Goal: Task Accomplishment & Management: Use online tool/utility

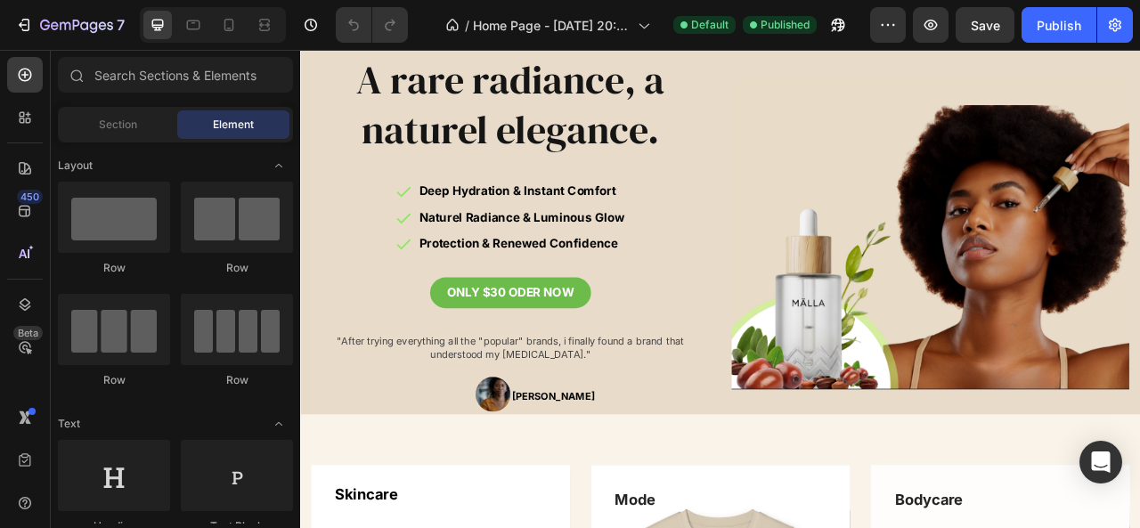
scroll to position [110, 0]
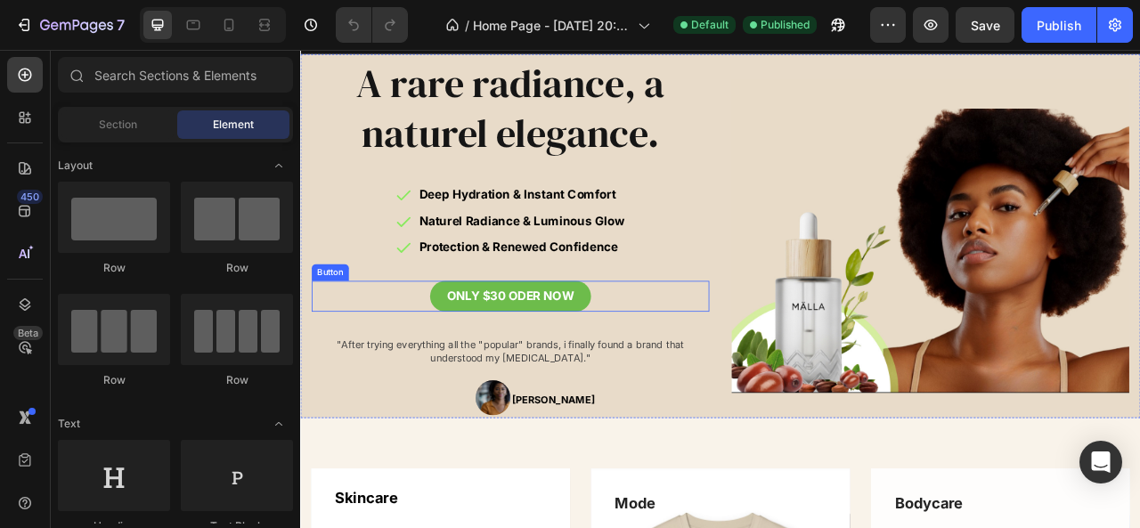
click at [689, 367] on div "ONLY $30 ODER NOW Button" at bounding box center [567, 363] width 506 height 39
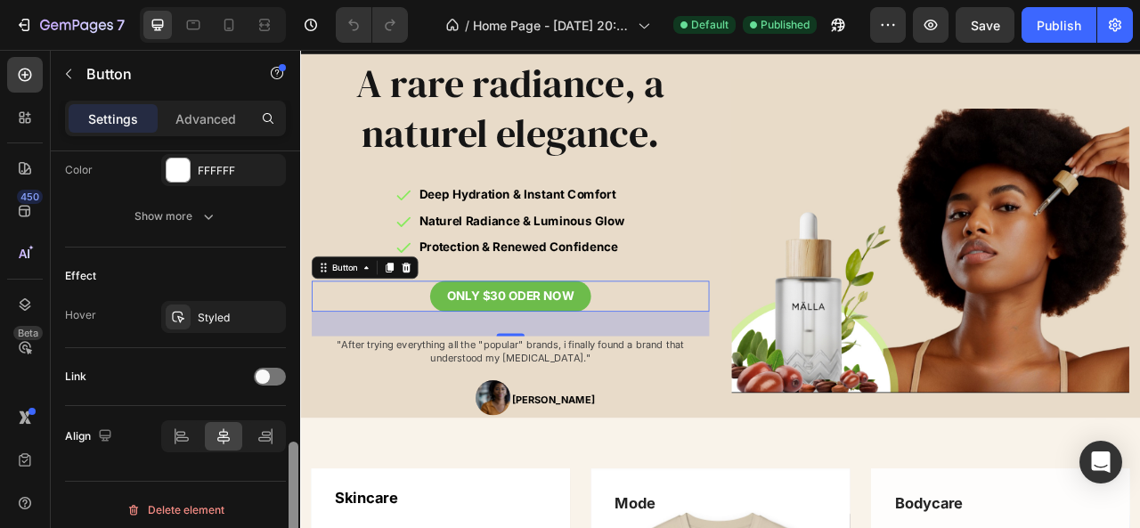
scroll to position [845, 0]
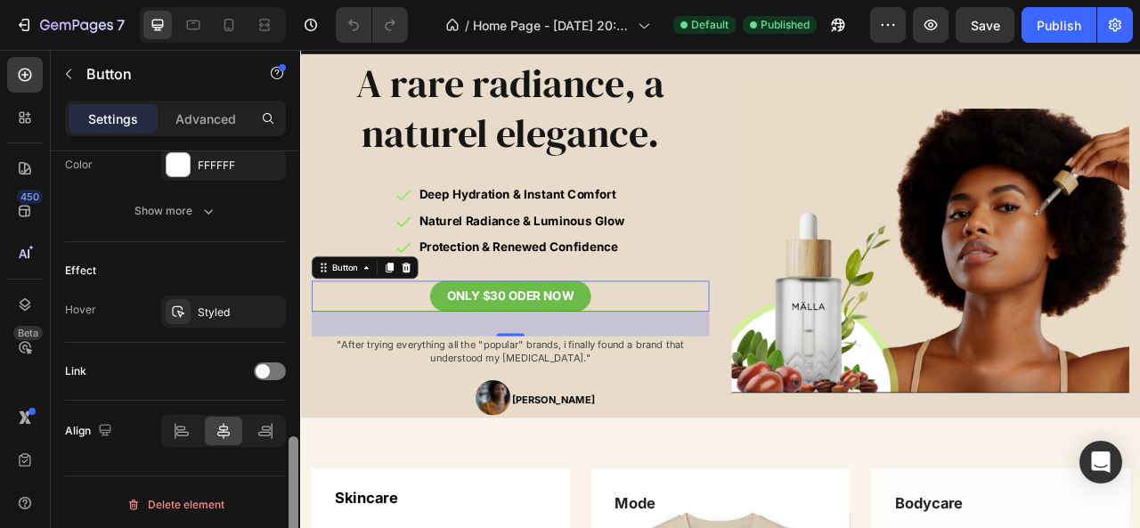
drag, startPoint x: 290, startPoint y: 240, endPoint x: 299, endPoint y: 562, distance: 322.6
click at [299, 0] on html "7 Version history / Home Page - [DATE] 20:51:15 Default Published Preview Save …" at bounding box center [570, 0] width 1140 height 0
click at [265, 367] on span at bounding box center [263, 371] width 14 height 14
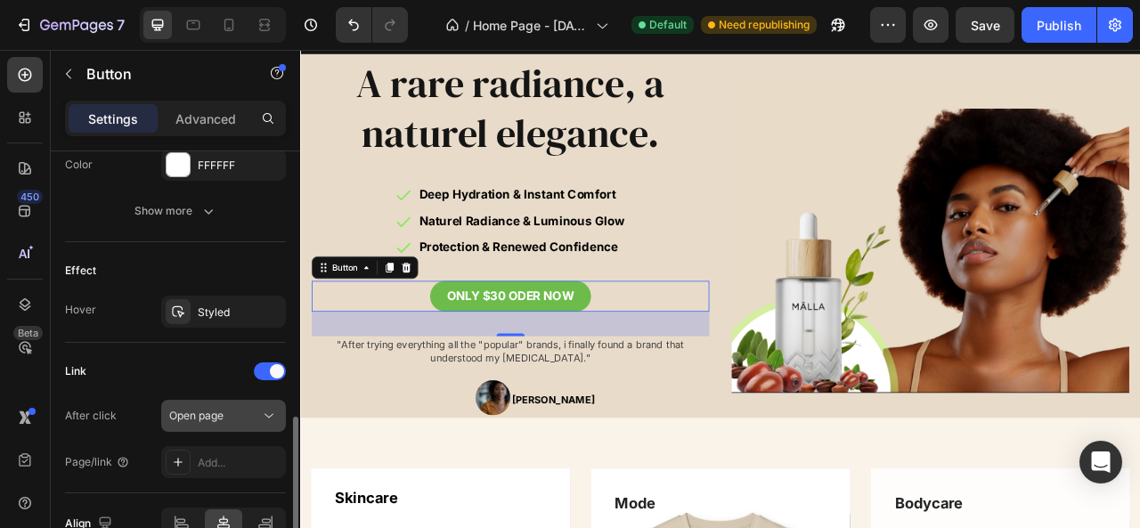
click at [264, 409] on icon at bounding box center [269, 416] width 18 height 18
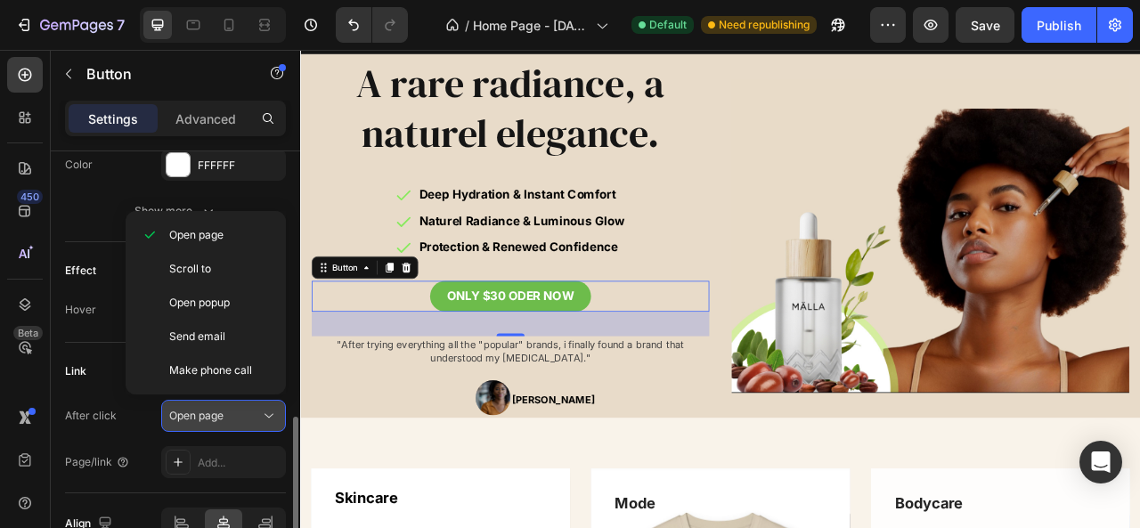
click at [264, 409] on icon at bounding box center [269, 416] width 18 height 18
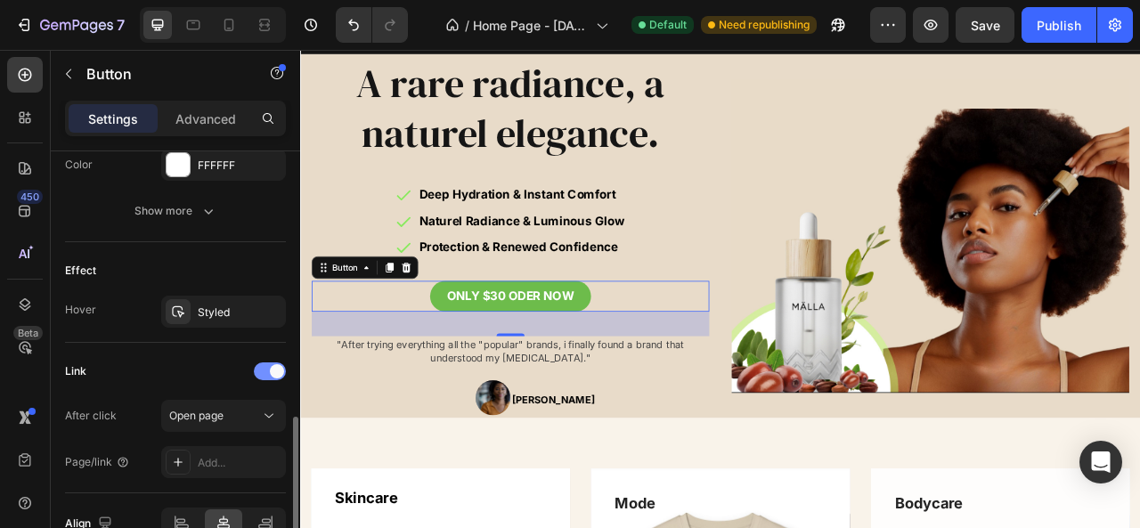
click at [272, 371] on span at bounding box center [277, 371] width 14 height 14
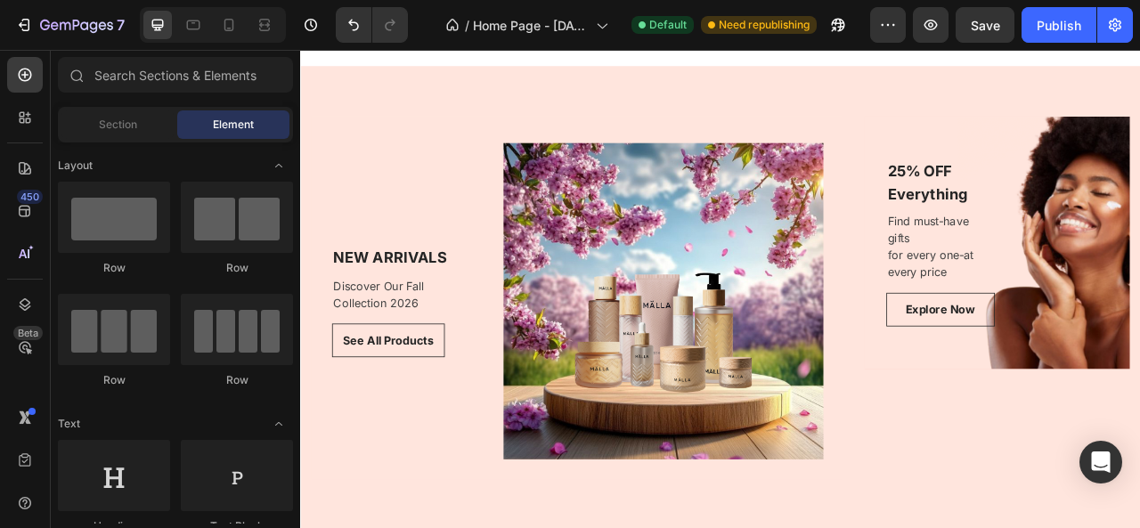
scroll to position [1493, 0]
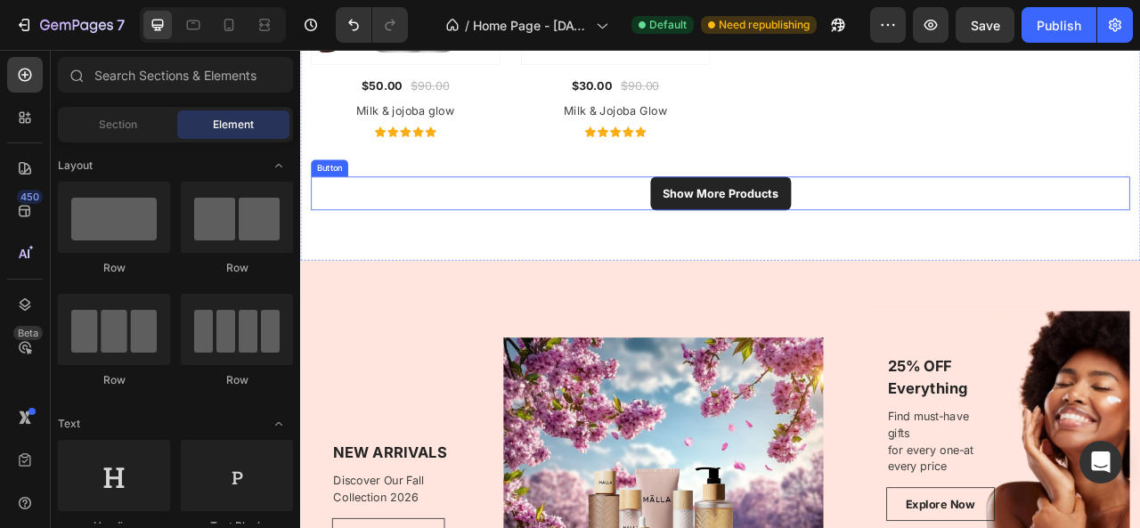
click at [980, 232] on div "Show More Products Button" at bounding box center [835, 232] width 1042 height 43
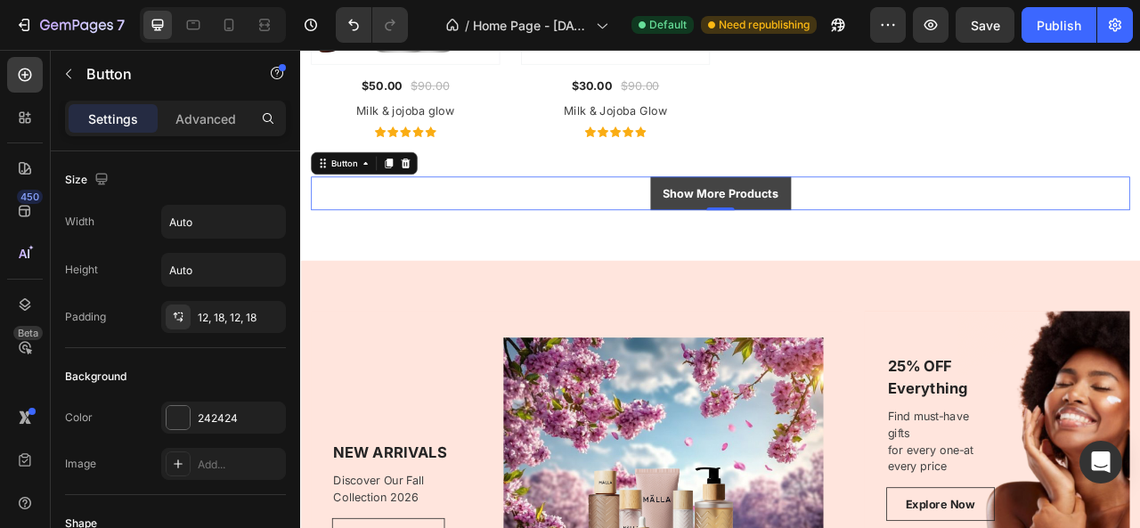
click at [900, 227] on div "Show More Products" at bounding box center [835, 232] width 147 height 21
click at [900, 216] on link "Show More Products" at bounding box center [835, 232] width 179 height 43
click at [900, 224] on p "Show More Products" at bounding box center [835, 232] width 147 height 21
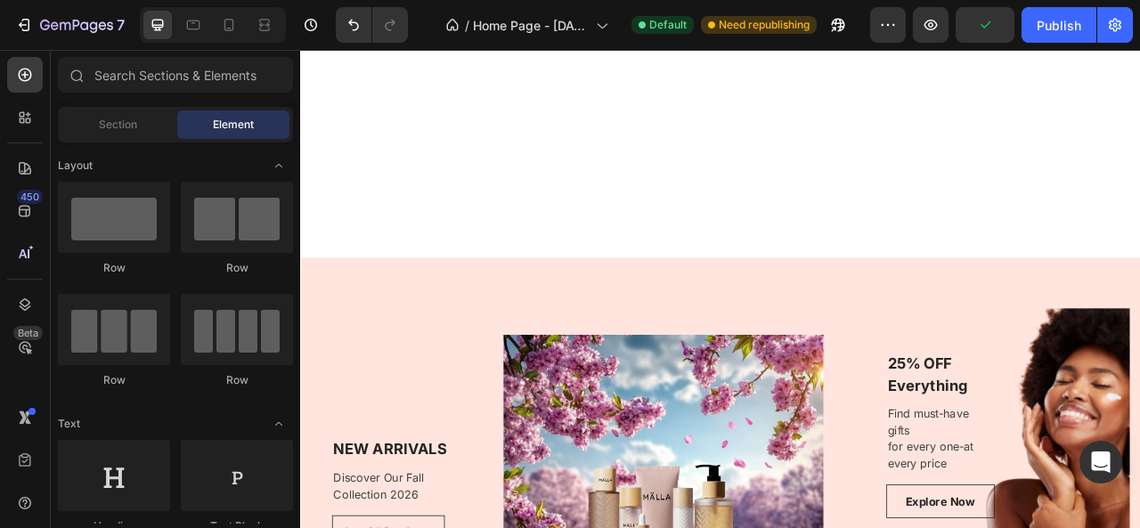
scroll to position [1782, 0]
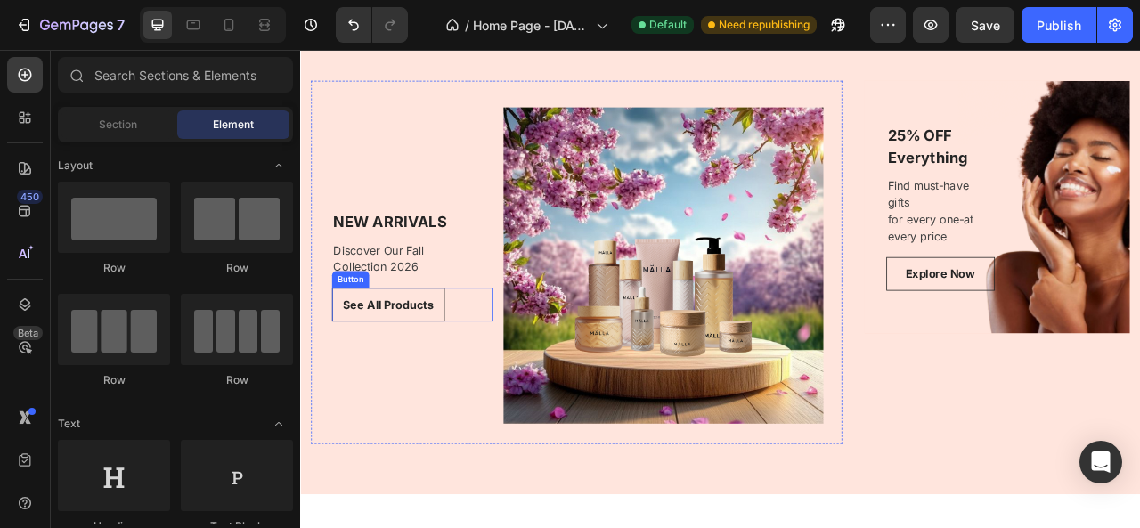
click at [528, 377] on div "See All Products Button" at bounding box center [442, 374] width 204 height 43
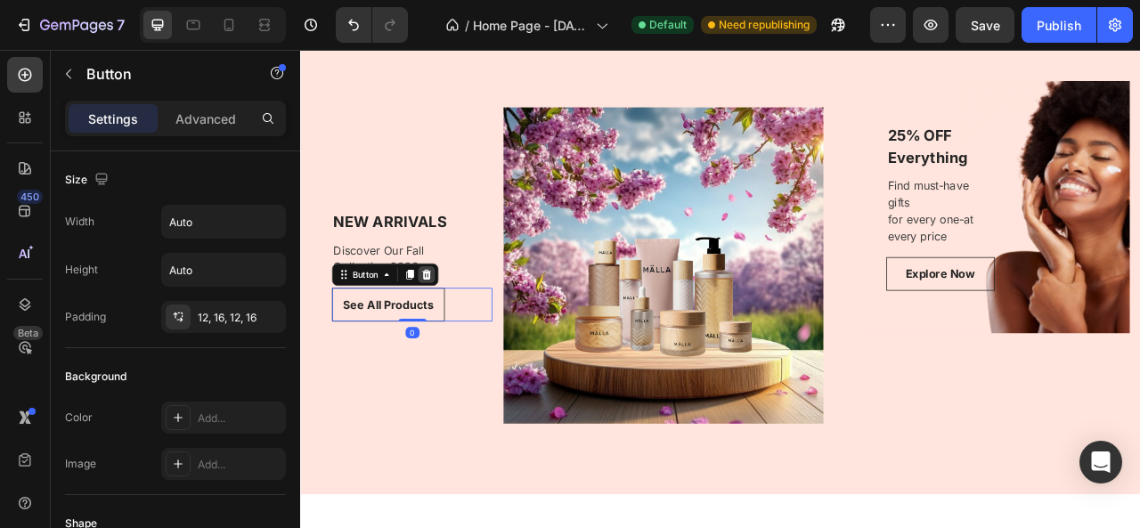
click at [461, 339] on icon at bounding box center [460, 336] width 14 height 14
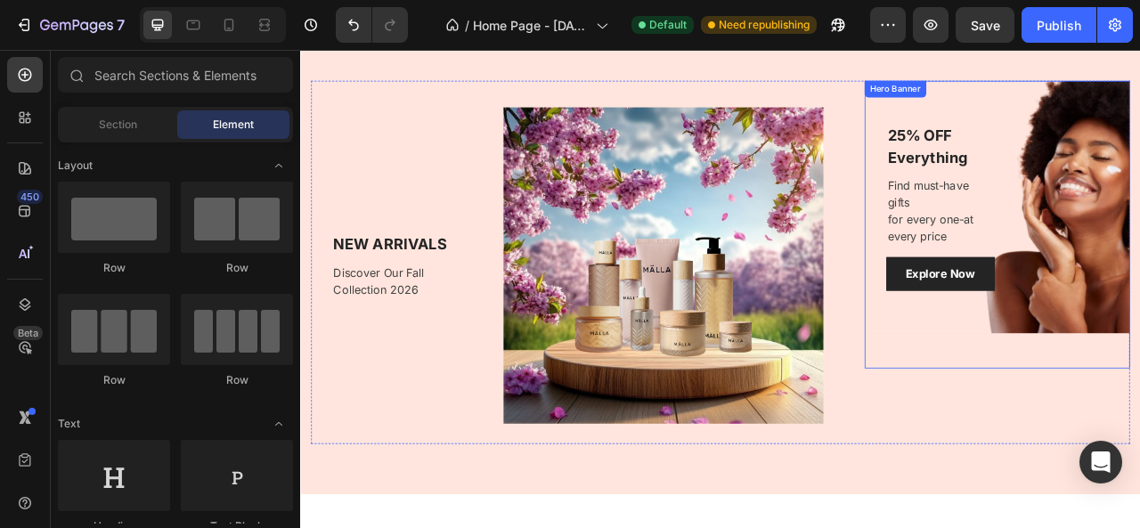
click at [1139, 331] on link "Explore Now" at bounding box center [1115, 335] width 138 height 43
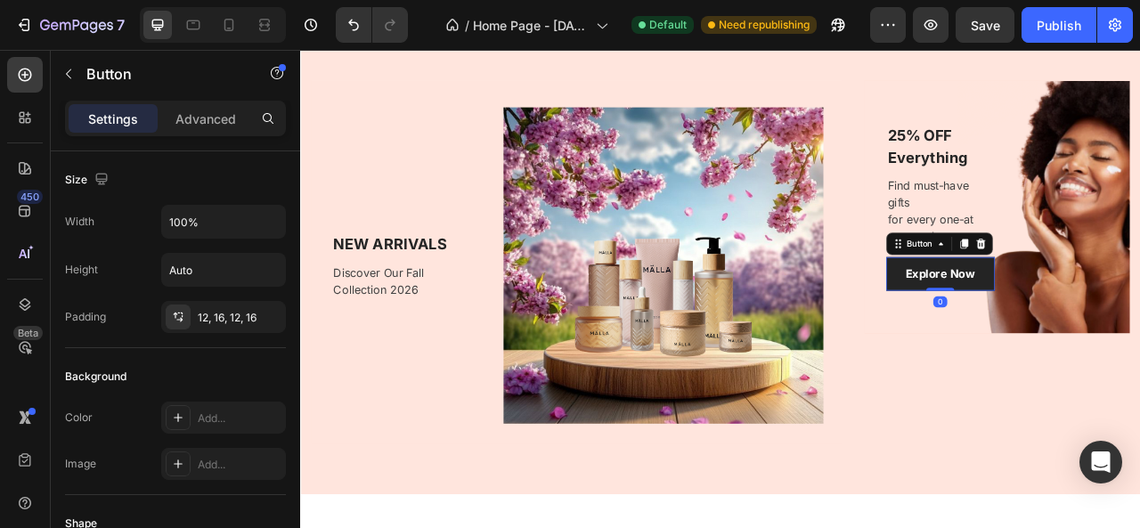
click at [1046, 322] on link "Explore Now" at bounding box center [1115, 335] width 138 height 43
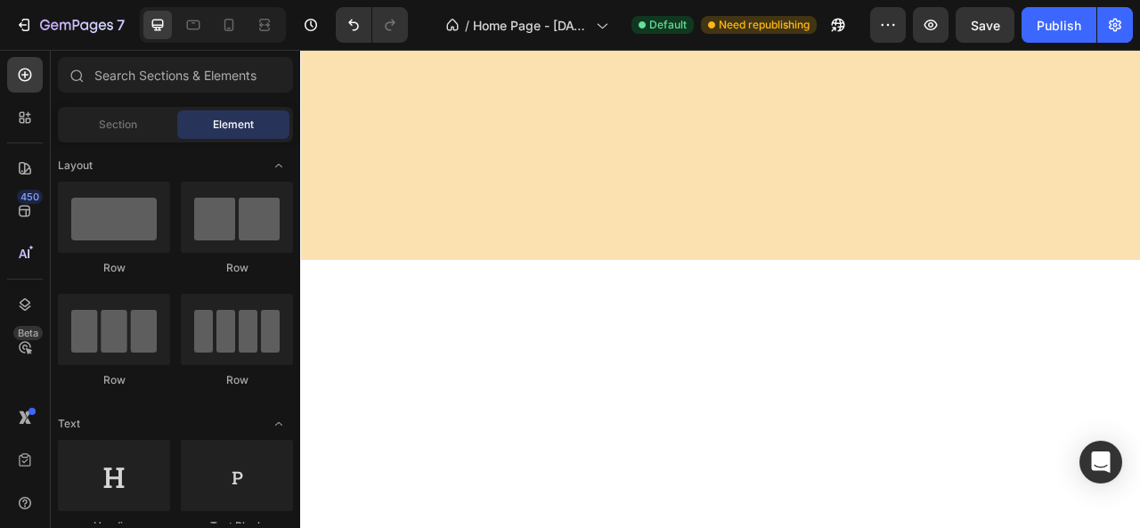
scroll to position [0, 0]
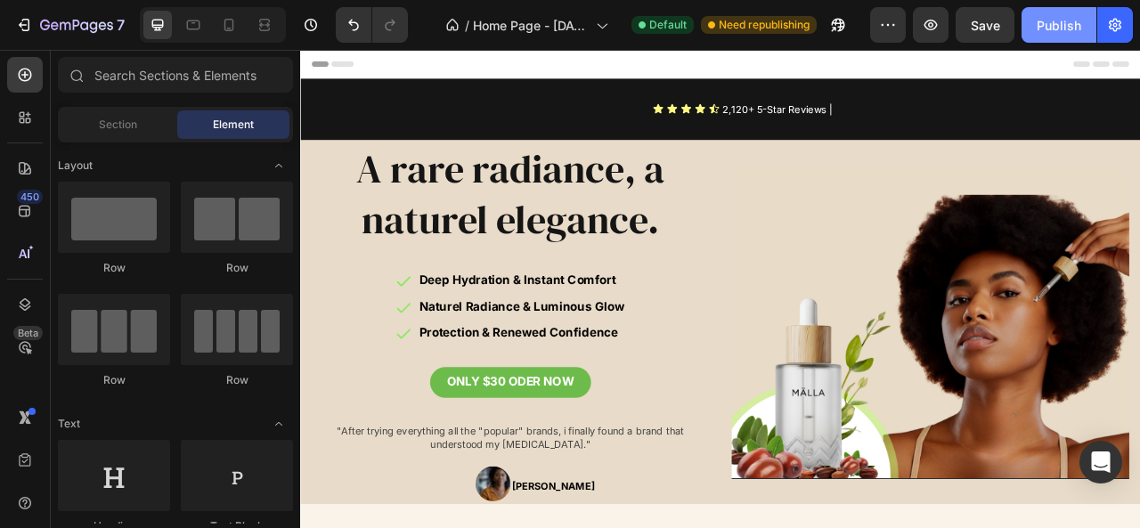
click at [1056, 12] on button "Publish" at bounding box center [1059, 25] width 75 height 36
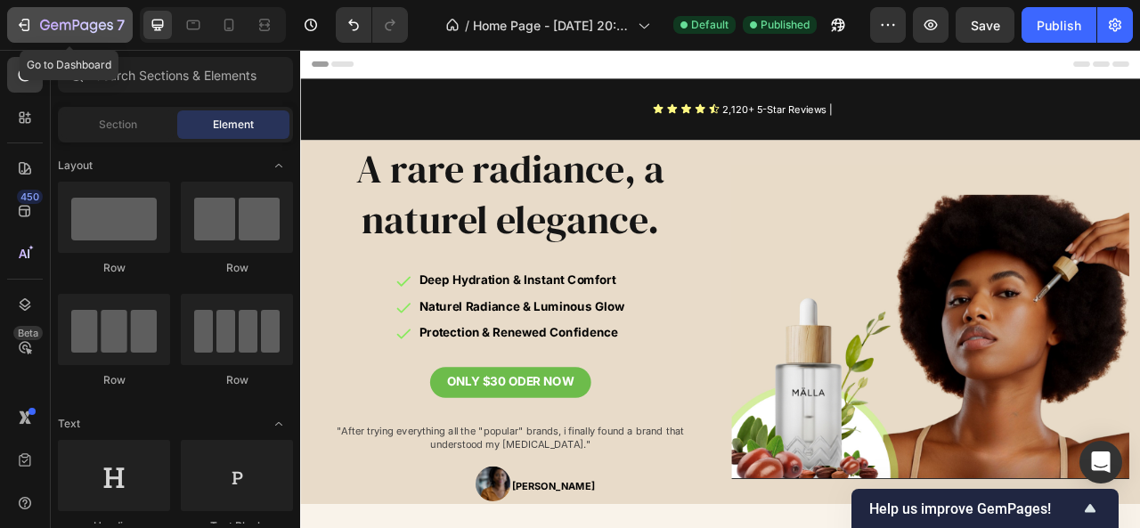
click at [69, 21] on icon "button" at bounding box center [76, 26] width 73 height 15
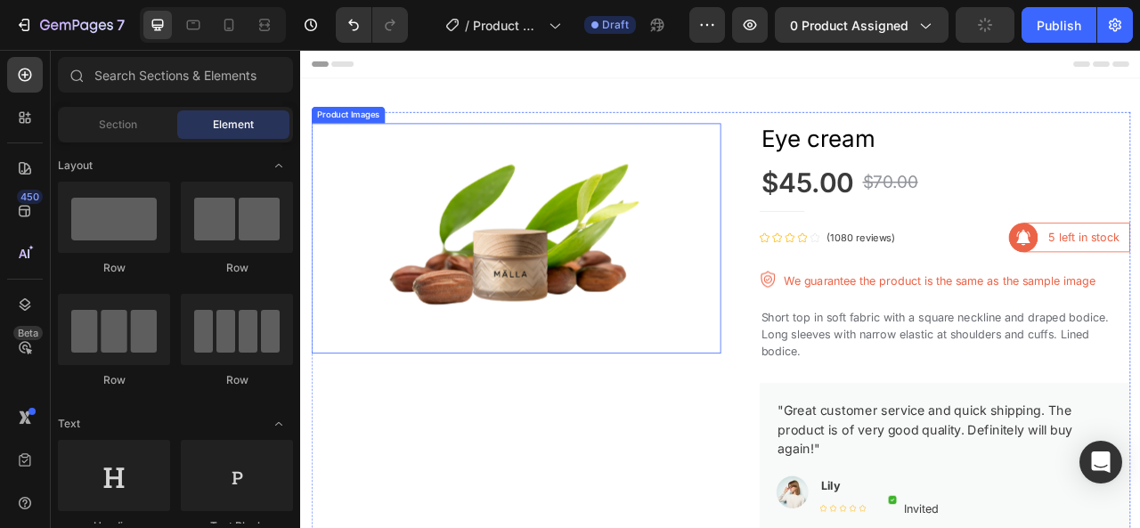
click at [625, 276] on img at bounding box center [574, 289] width 521 height 293
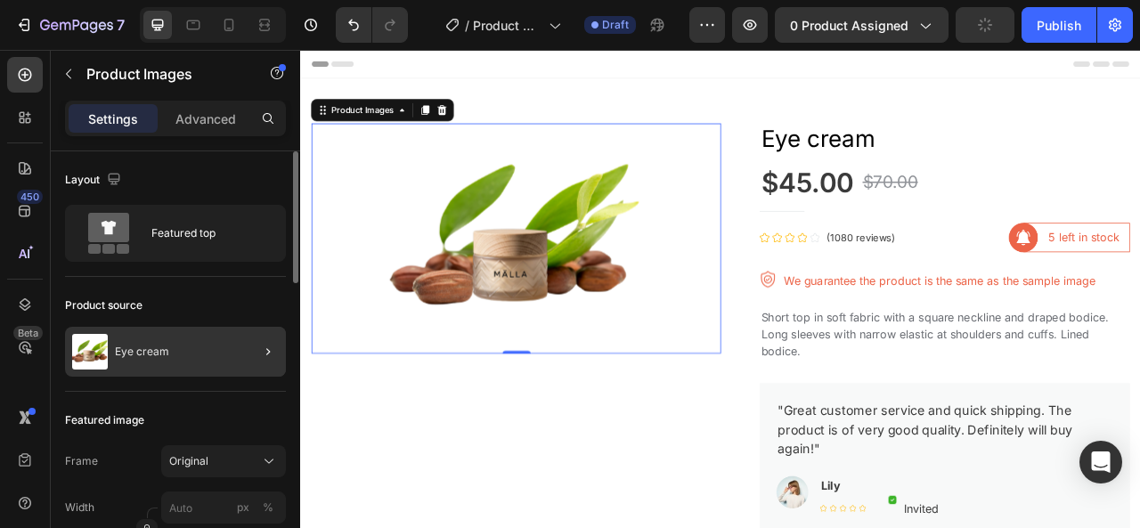
click at [257, 365] on div at bounding box center [261, 352] width 50 height 50
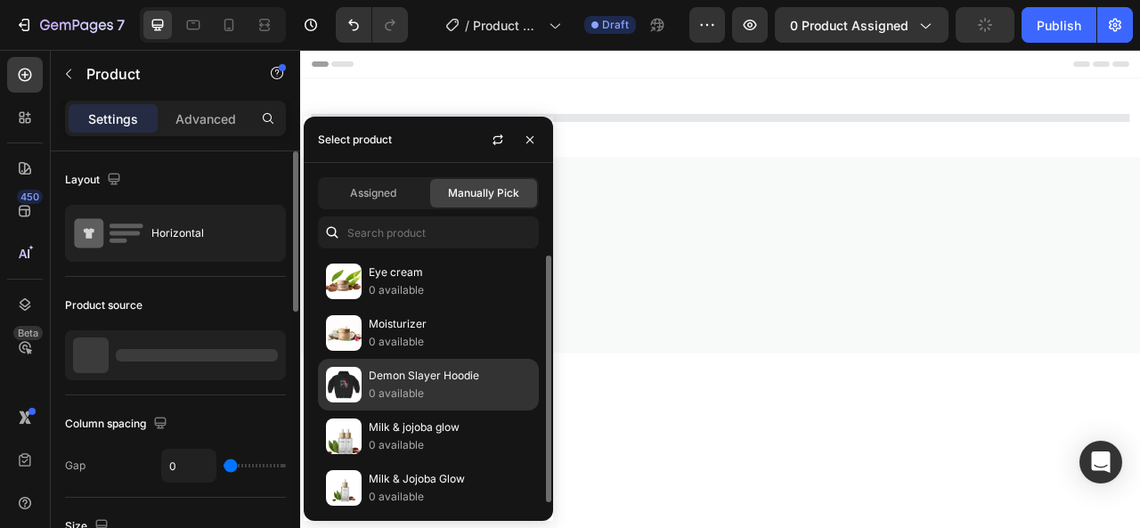
click at [379, 385] on p "0 available" at bounding box center [450, 394] width 162 height 18
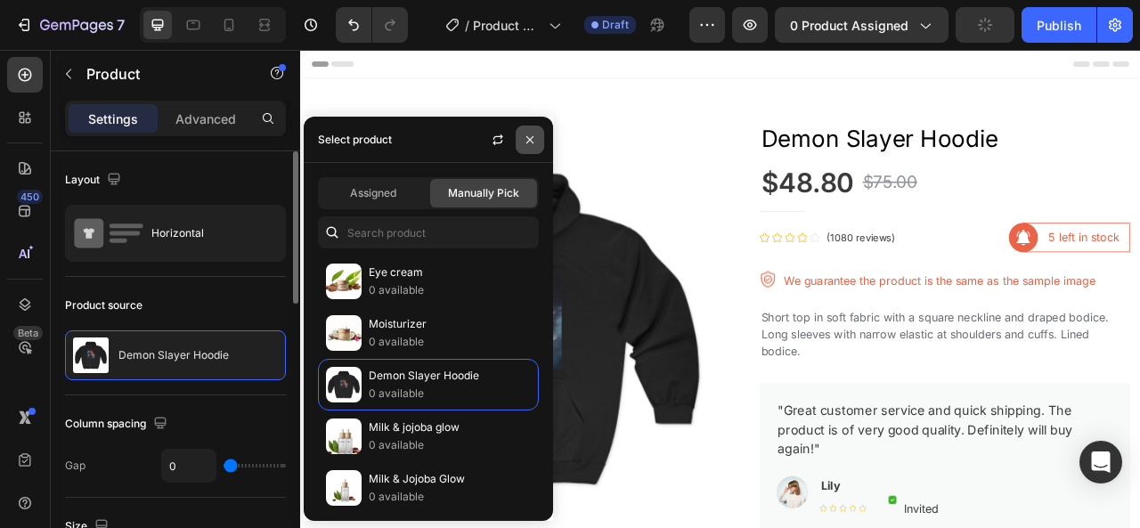
click at [531, 140] on icon "button" at bounding box center [529, 139] width 7 height 7
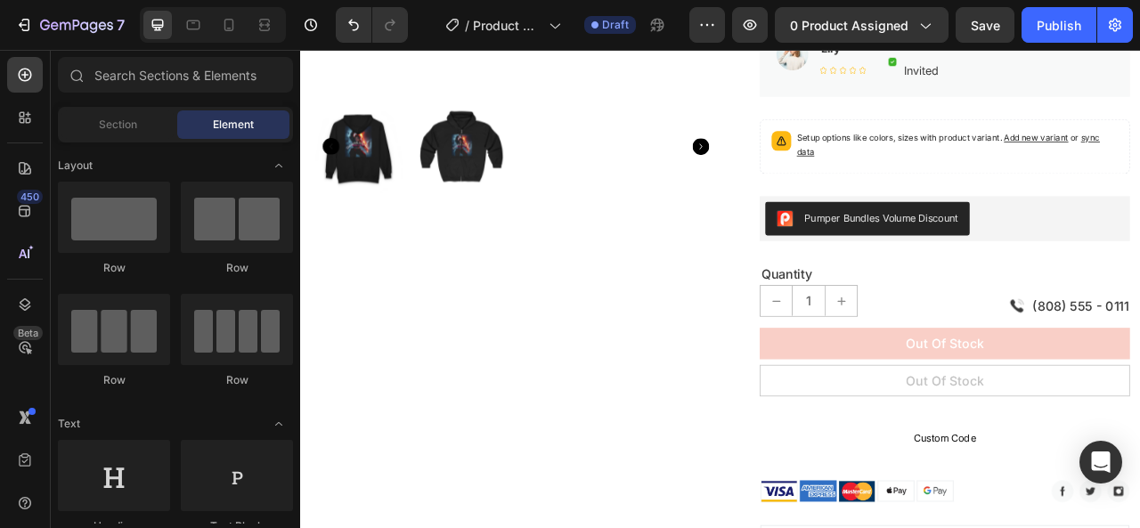
scroll to position [567, 0]
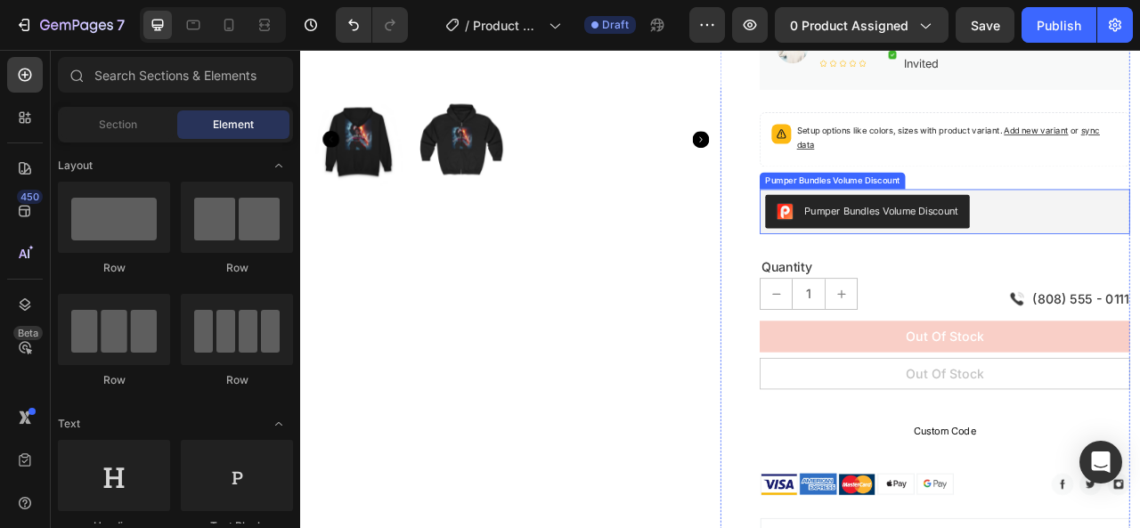
click at [1139, 258] on div "Pumper Bundles Volume Discount" at bounding box center [1120, 255] width 457 height 43
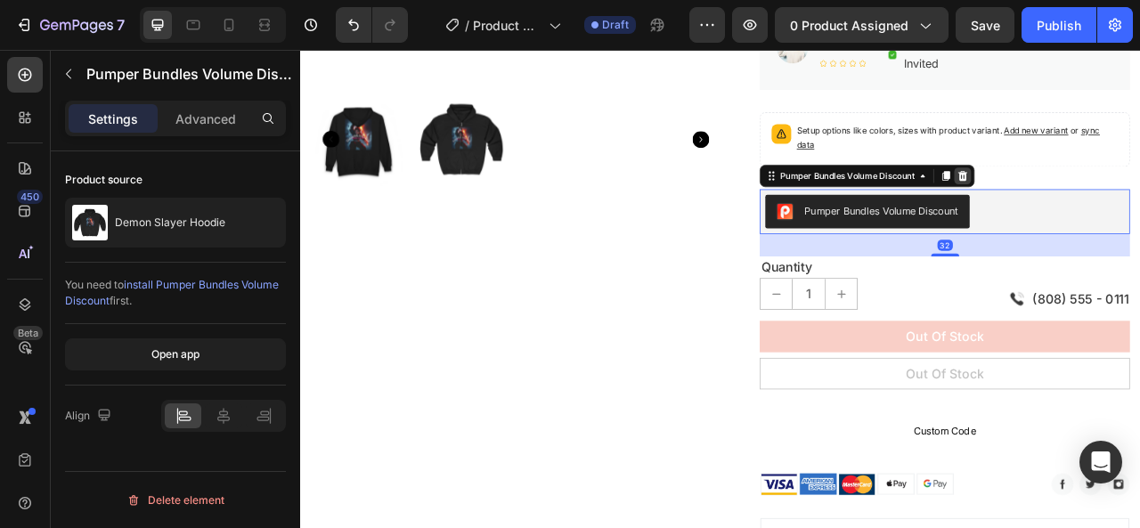
click at [1139, 208] on icon at bounding box center [1143, 210] width 14 height 14
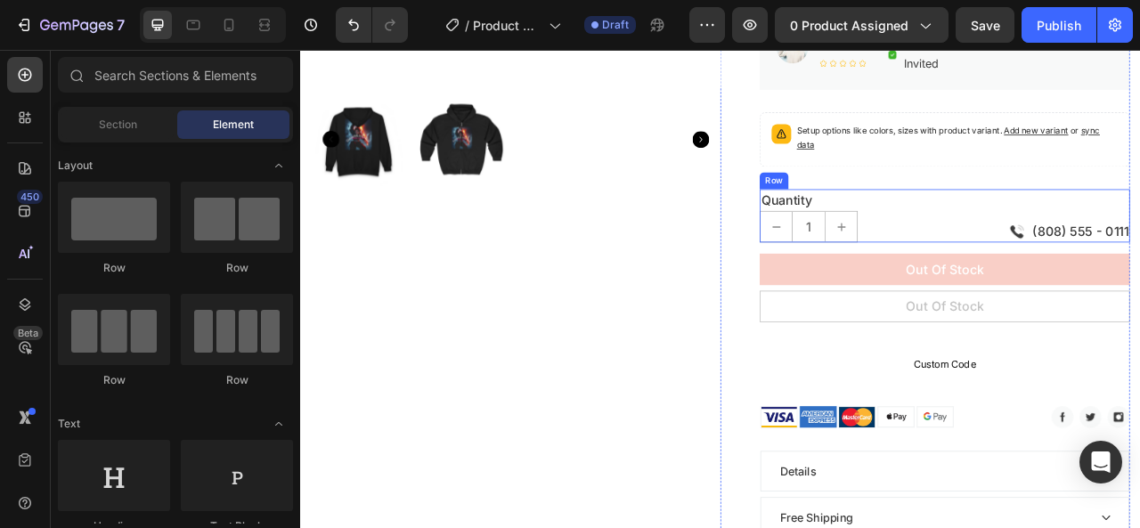
click at [1116, 233] on div "Quantity Text block 1 Product Quantity Image (808) 555 - 0111 Text block Row Row" at bounding box center [1120, 261] width 471 height 68
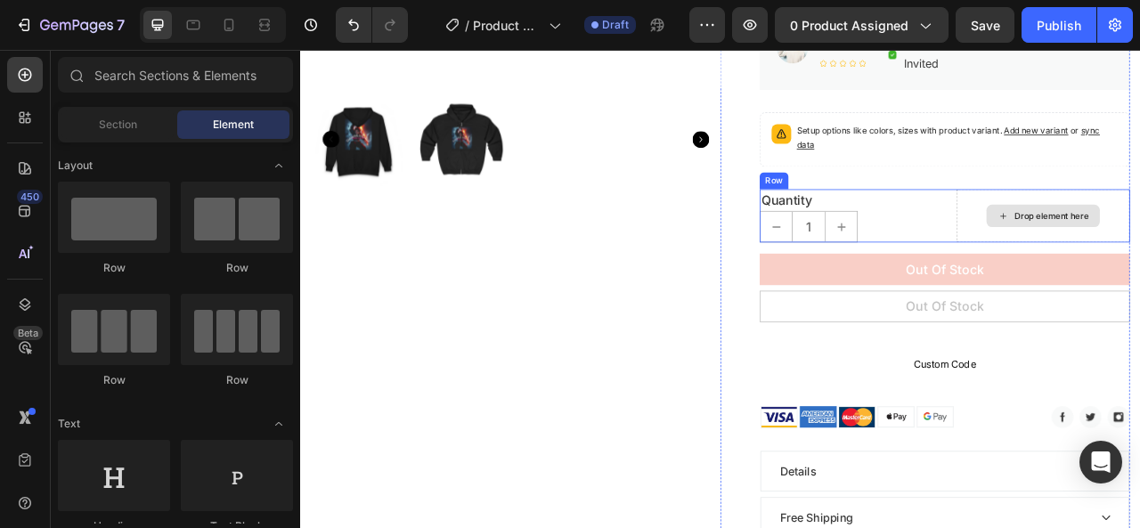
click at [1093, 243] on div "Quantity" at bounding box center [996, 241] width 222 height 28
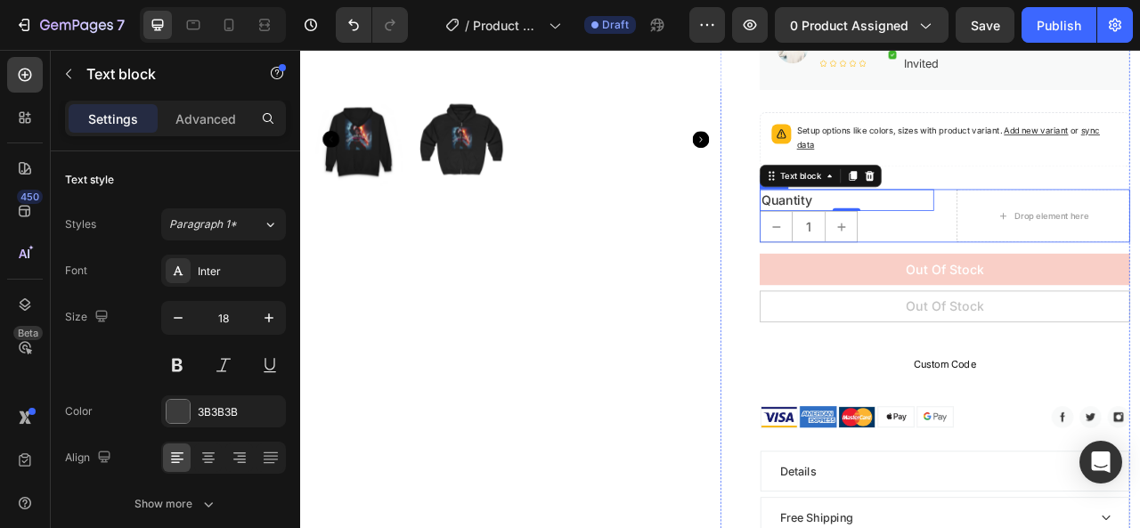
click at [1100, 287] on div "Quantity Text block 0 1 Product Quantity Drop element here Row" at bounding box center [1120, 261] width 471 height 68
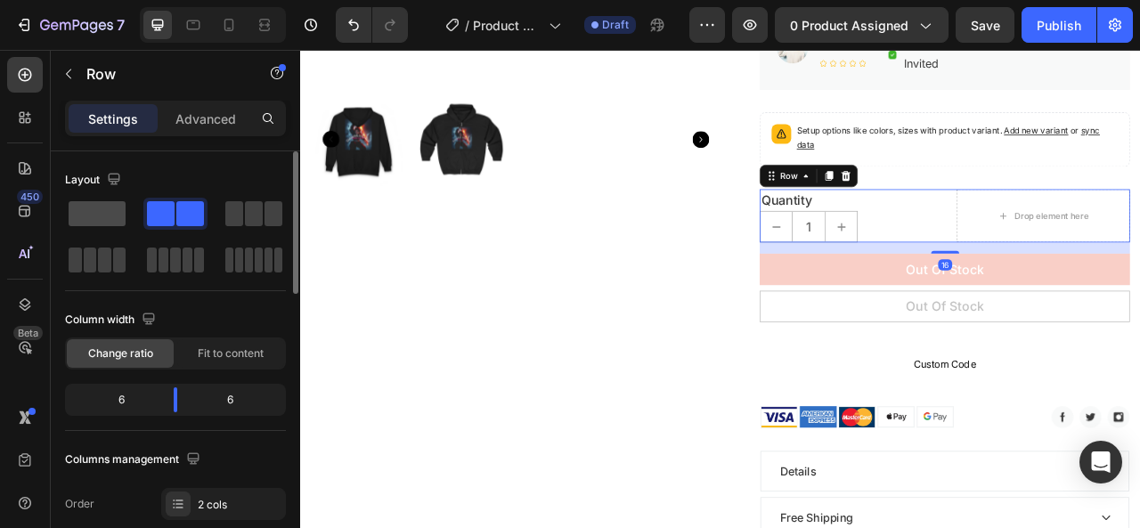
click at [80, 214] on span at bounding box center [97, 213] width 57 height 25
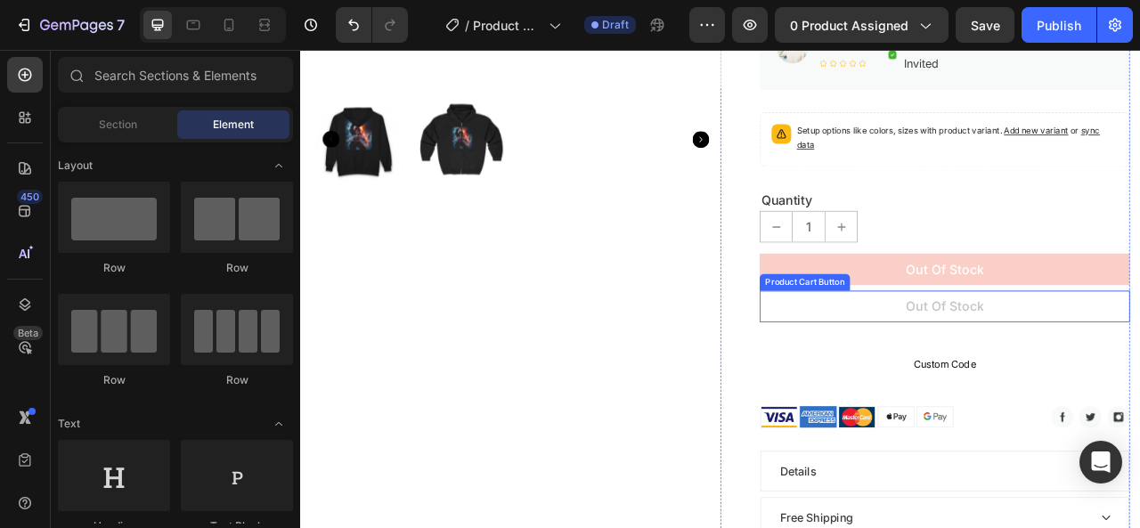
click at [1139, 390] on button "Out of stock" at bounding box center [1120, 376] width 471 height 40
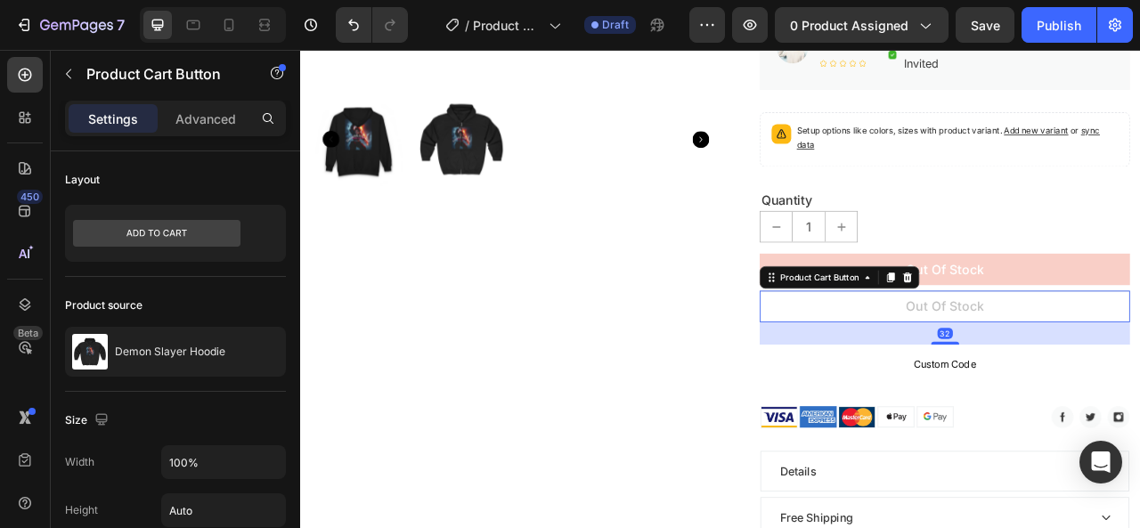
click at [1139, 374] on button "Out of stock" at bounding box center [1120, 376] width 471 height 40
click at [1069, 333] on icon at bounding box center [1073, 339] width 12 height 12
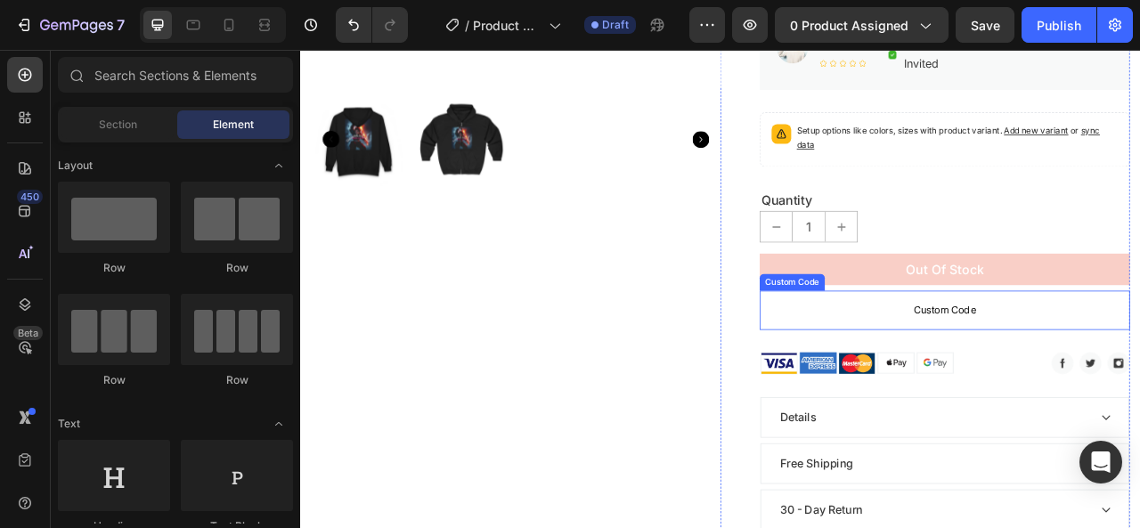
click at [1139, 390] on span "Custom Code" at bounding box center [1120, 381] width 471 height 21
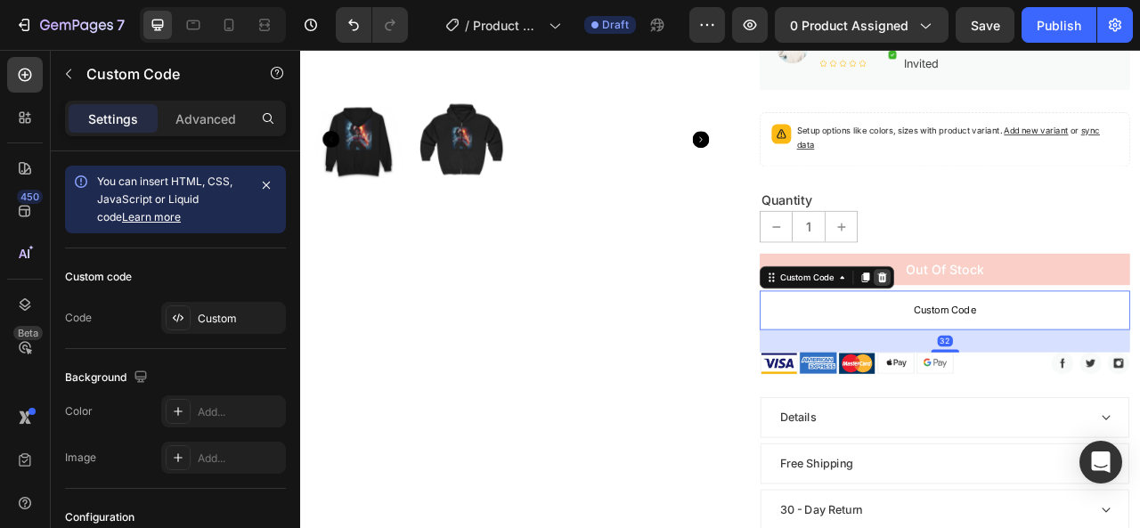
click at [1033, 336] on icon at bounding box center [1040, 339] width 14 height 14
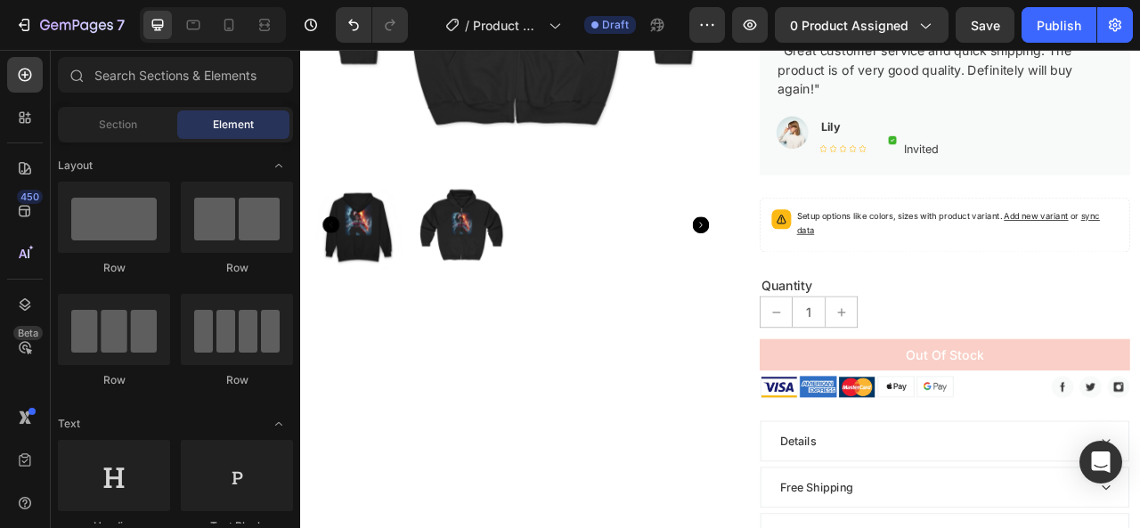
scroll to position [436, 0]
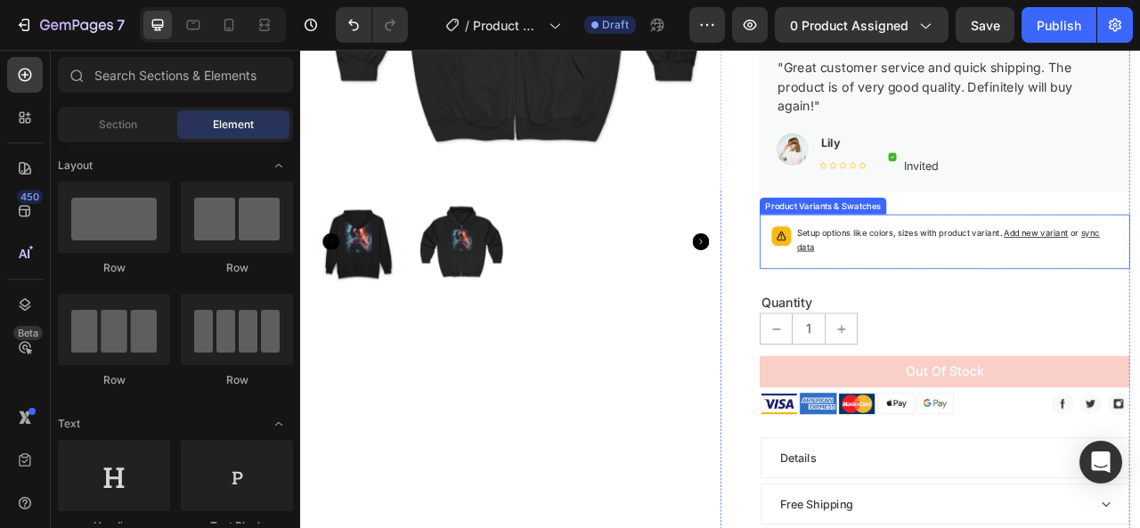
click at [1017, 306] on p "Setup options like colors, sizes with product variant. Add new variant or sync …" at bounding box center [1136, 292] width 409 height 36
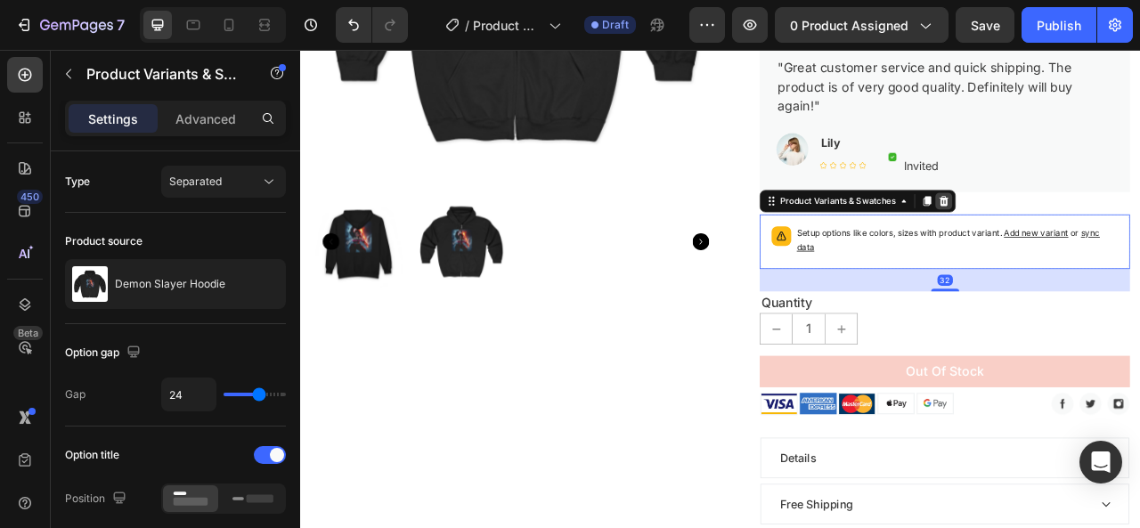
click at [1112, 235] on icon at bounding box center [1119, 242] width 14 height 14
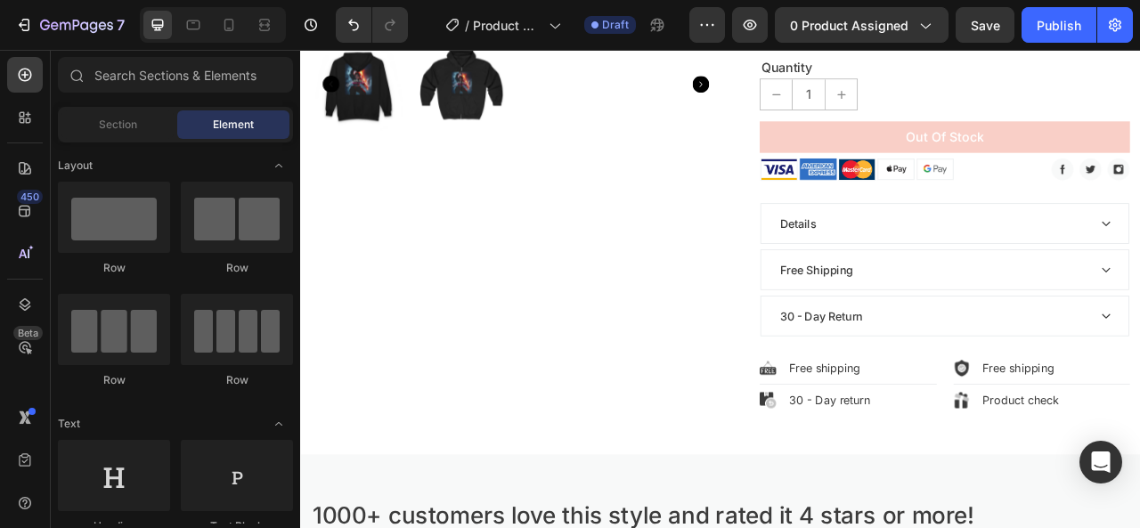
scroll to position [682, 0]
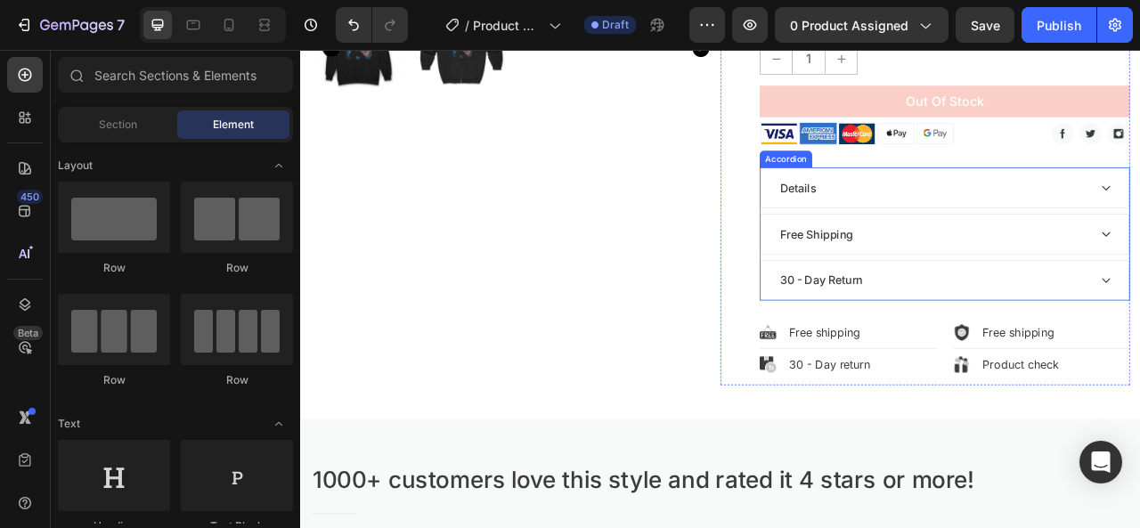
click at [1139, 276] on div "Free Shipping" at bounding box center [1106, 284] width 396 height 27
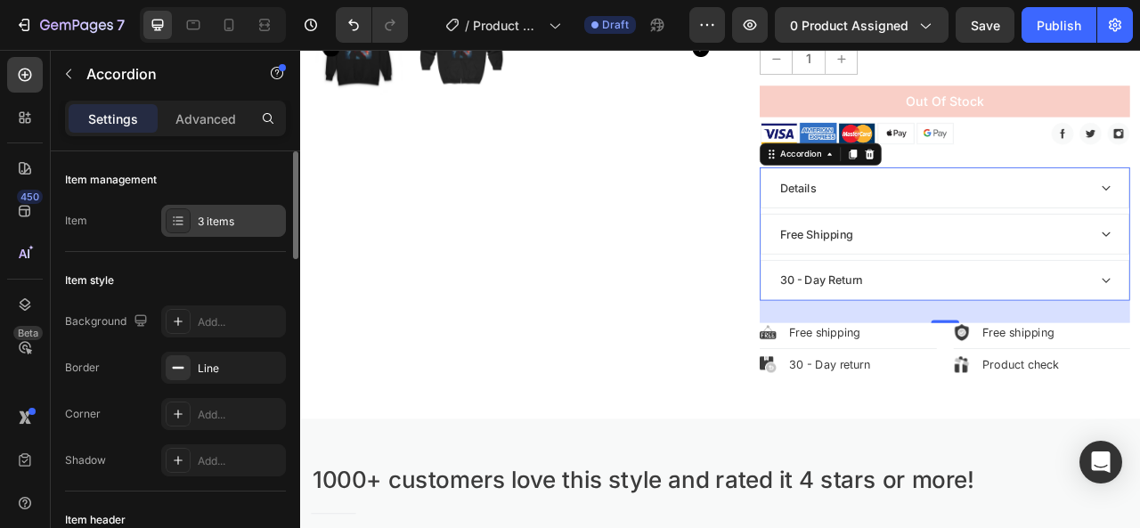
click at [215, 218] on div "3 items" at bounding box center [240, 222] width 84 height 16
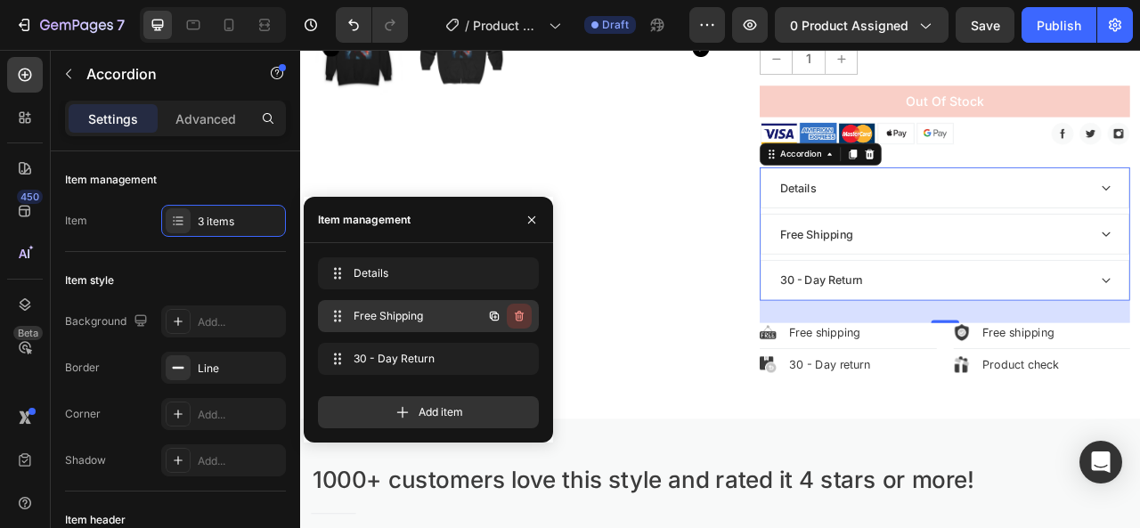
click at [521, 314] on icon "button" at bounding box center [519, 316] width 9 height 11
click at [517, 309] on div "Delete" at bounding box center [507, 316] width 33 height 16
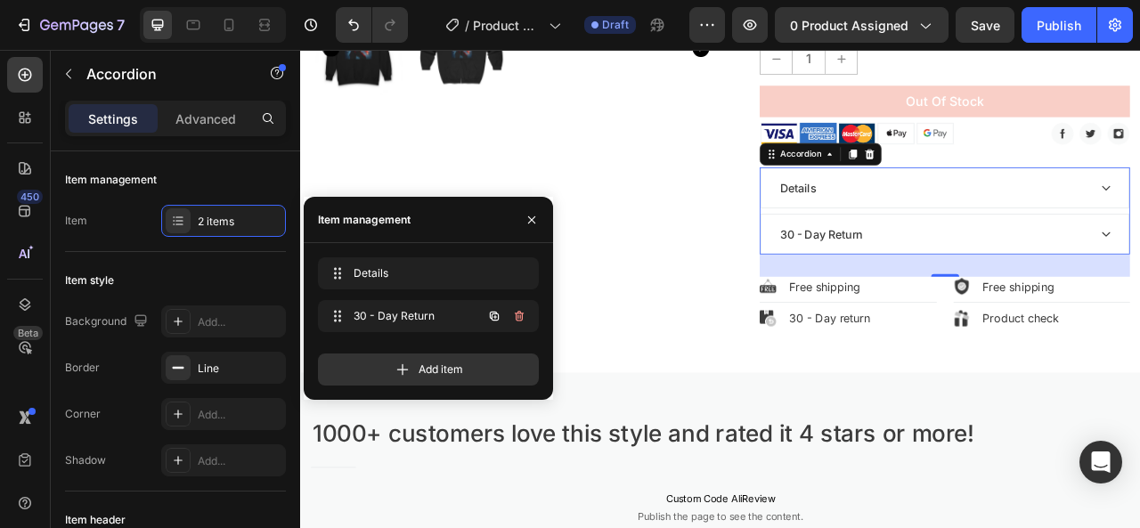
click at [510, 311] on button "button" at bounding box center [519, 316] width 25 height 25
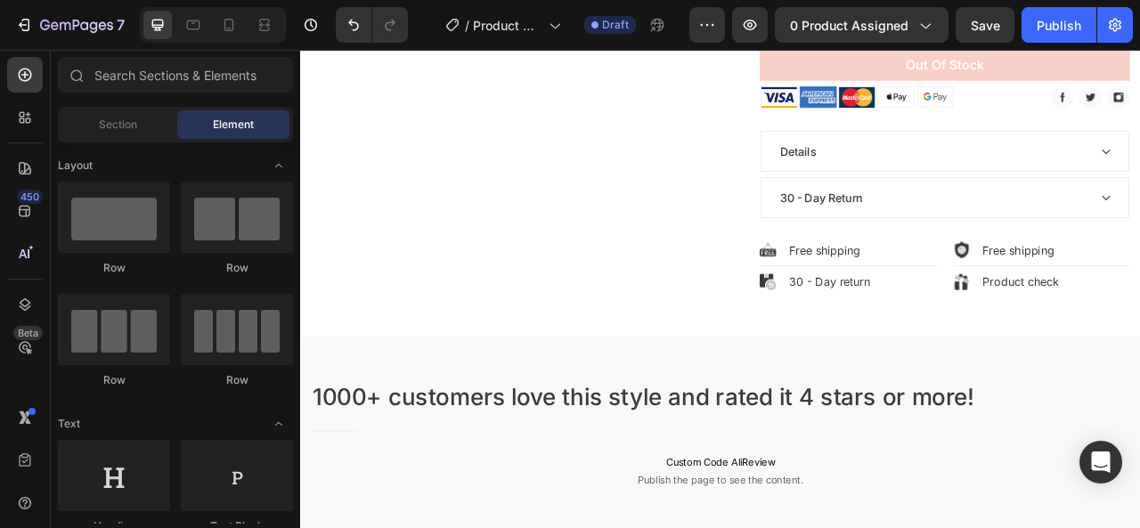
scroll to position [709, 0]
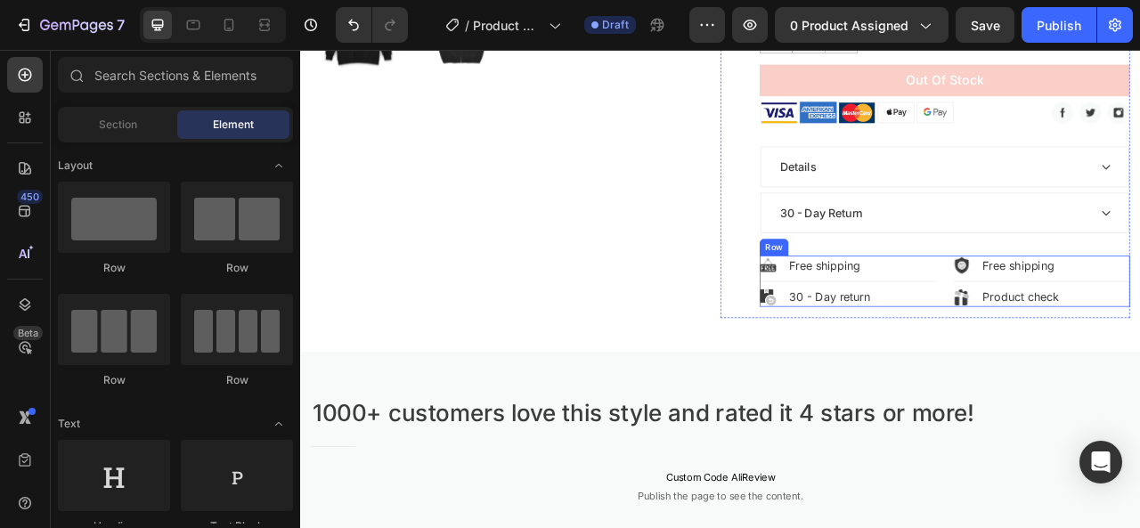
click at [1109, 338] on div "Image Free shipping Text block Row Title Line Image 30 - Day return Text block …" at bounding box center [1120, 344] width 471 height 65
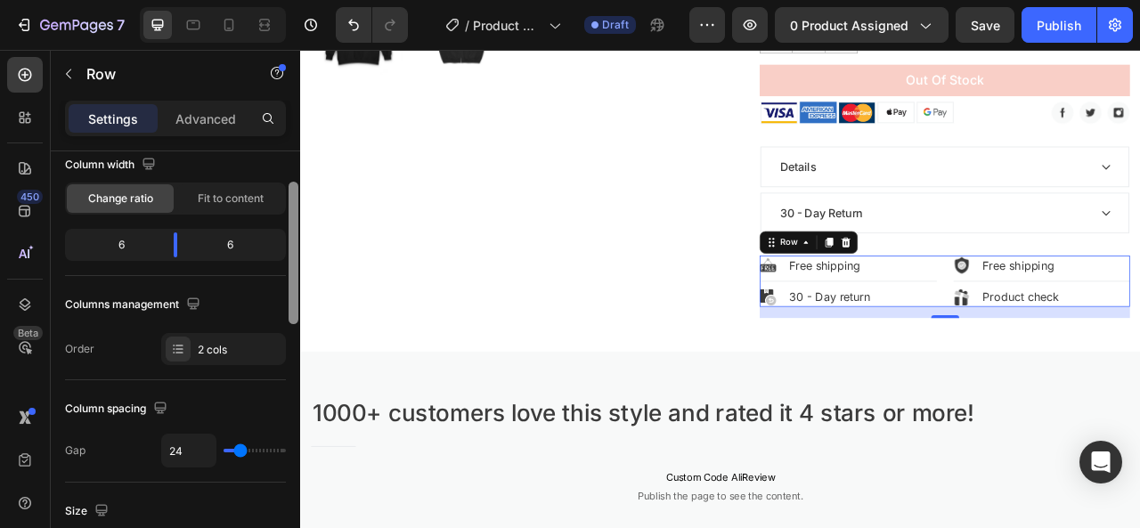
scroll to position [182, 0]
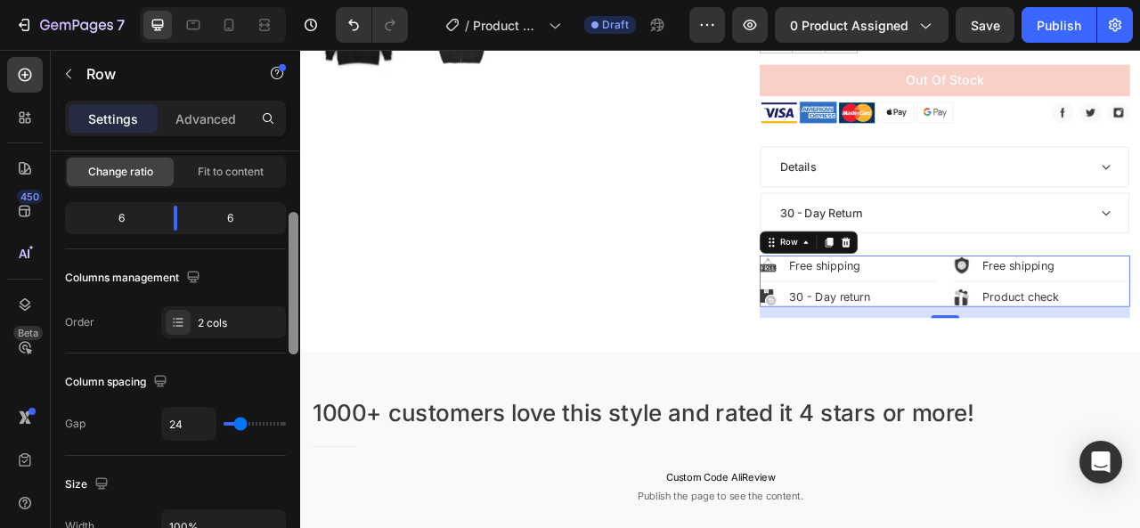
drag, startPoint x: 296, startPoint y: 263, endPoint x: 297, endPoint y: 323, distance: 60.6
click at [297, 323] on div at bounding box center [294, 283] width 10 height 143
click at [249, 315] on div "2 cols" at bounding box center [240, 323] width 84 height 16
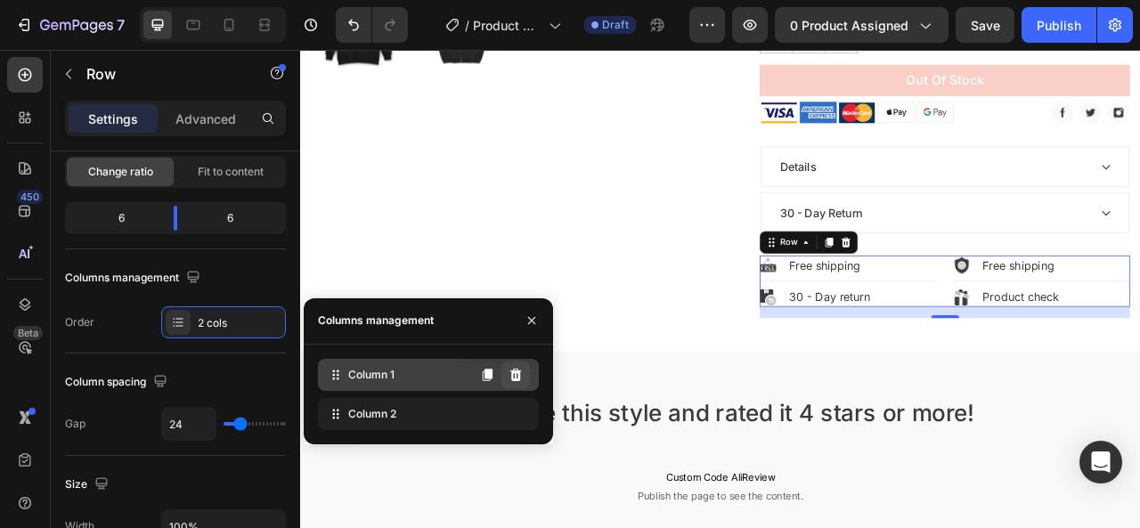
click at [518, 375] on icon at bounding box center [516, 375] width 14 height 14
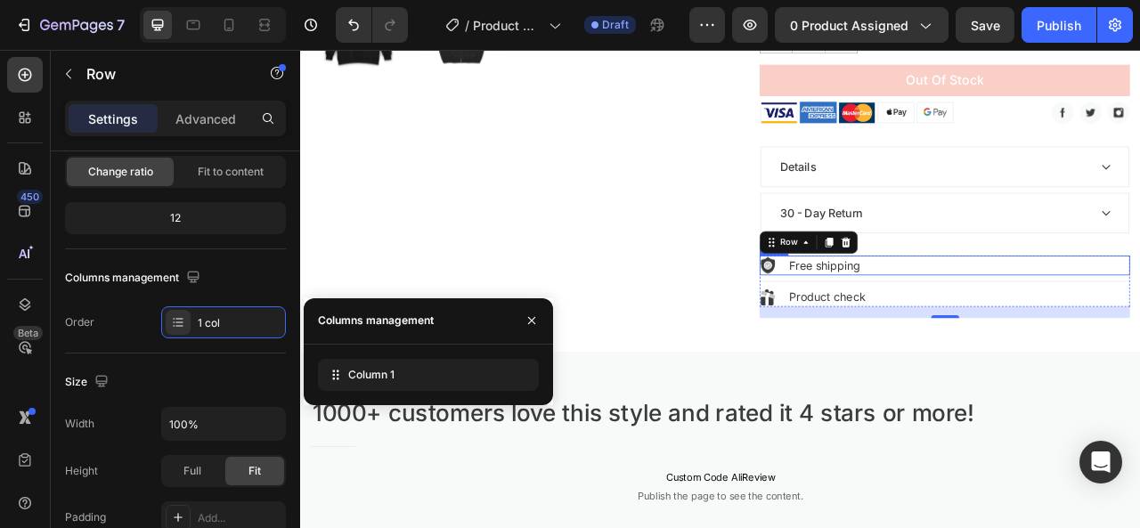
click at [1139, 318] on div "Image Free shipping Text block Row" at bounding box center [1120, 324] width 471 height 25
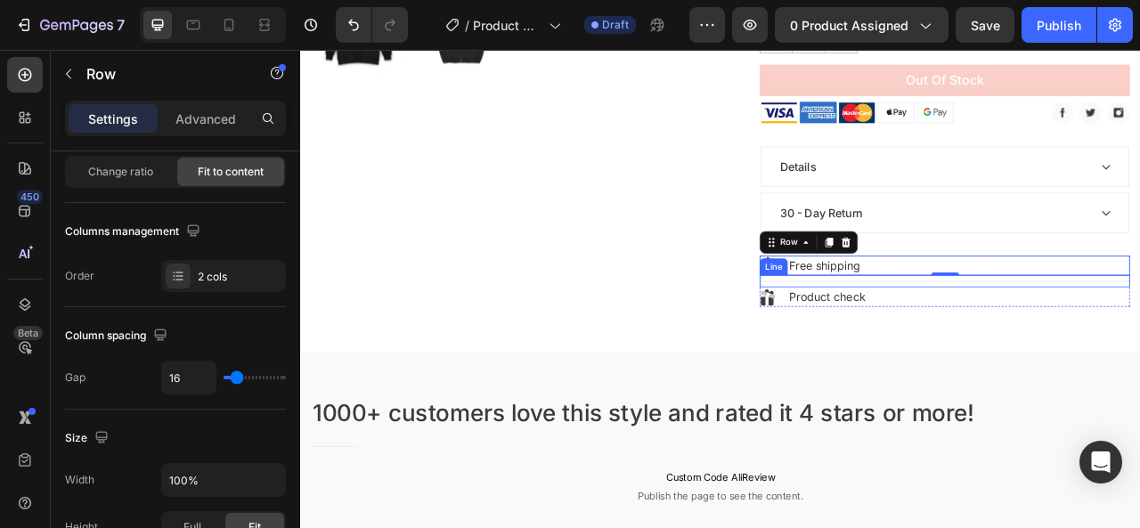
click at [885, 341] on div "Title Line" at bounding box center [1120, 344] width 471 height 15
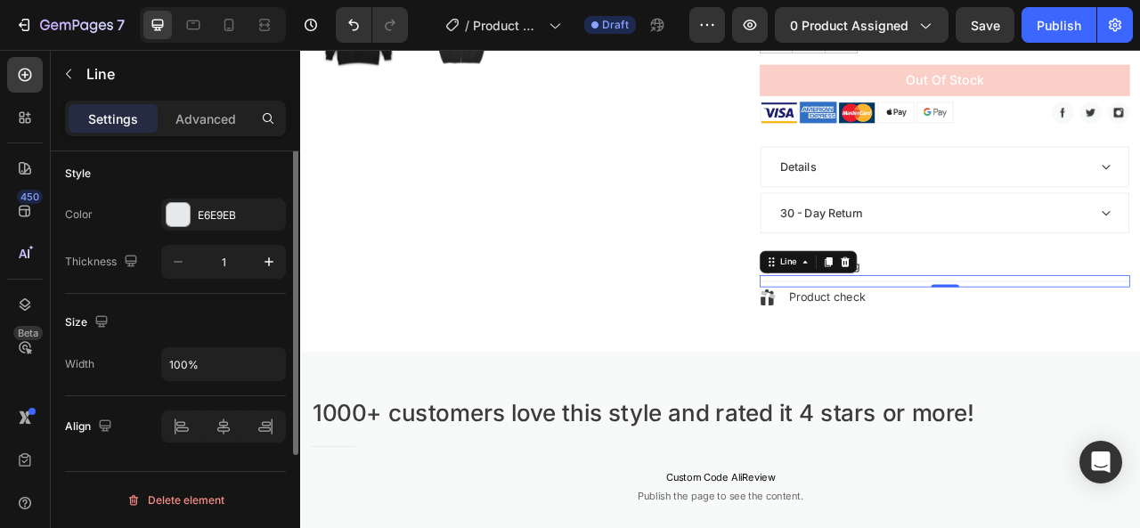
scroll to position [0, 0]
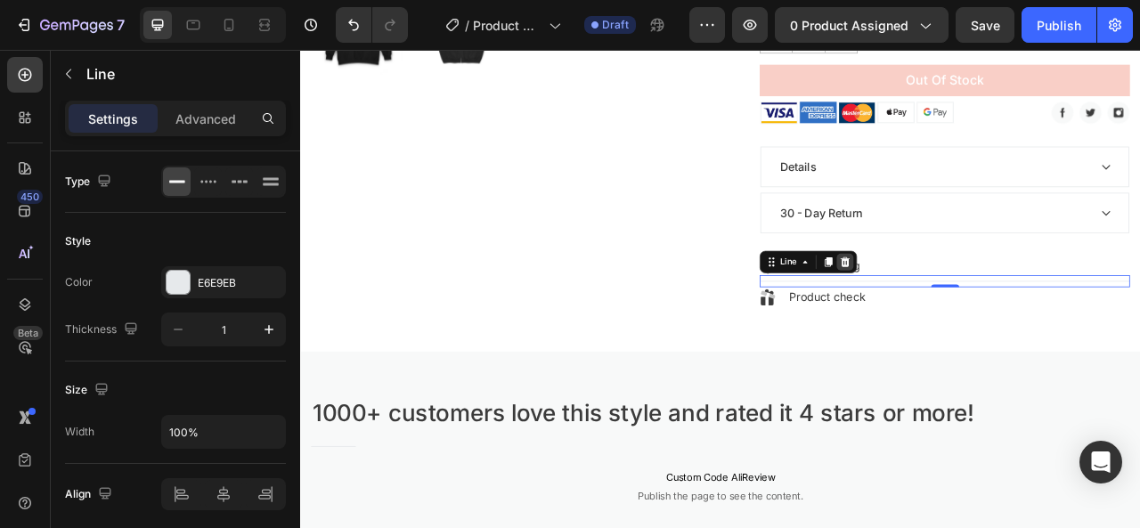
click at [988, 322] on icon at bounding box center [994, 320] width 12 height 12
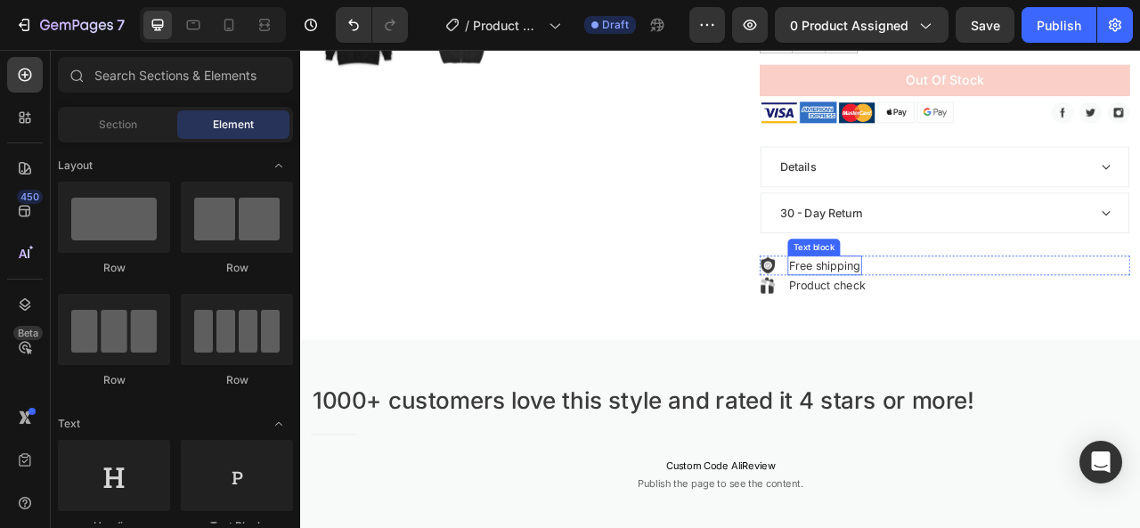
click at [995, 314] on p "Free shipping" at bounding box center [967, 324] width 91 height 21
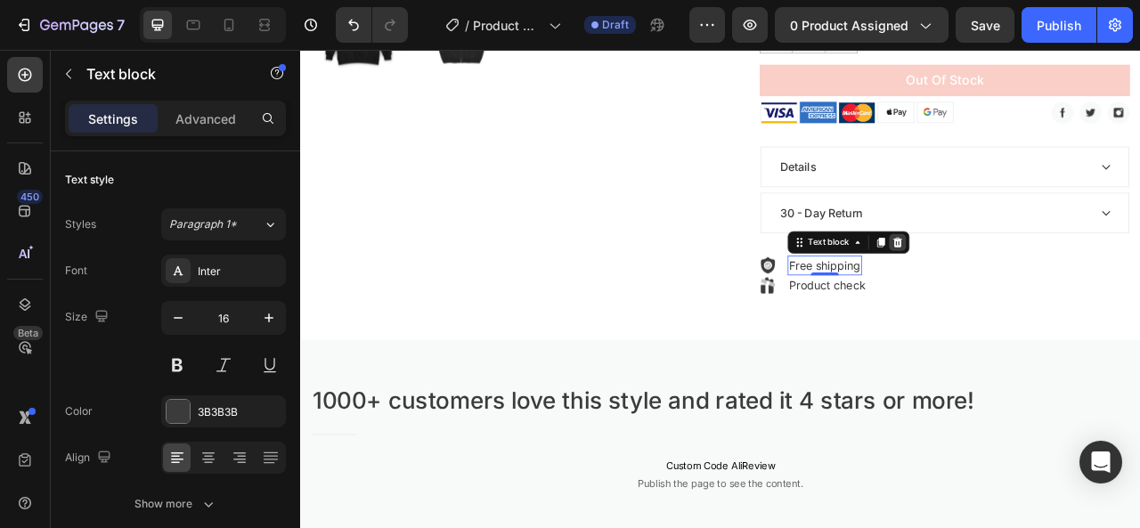
click at [1053, 293] on icon at bounding box center [1060, 295] width 14 height 14
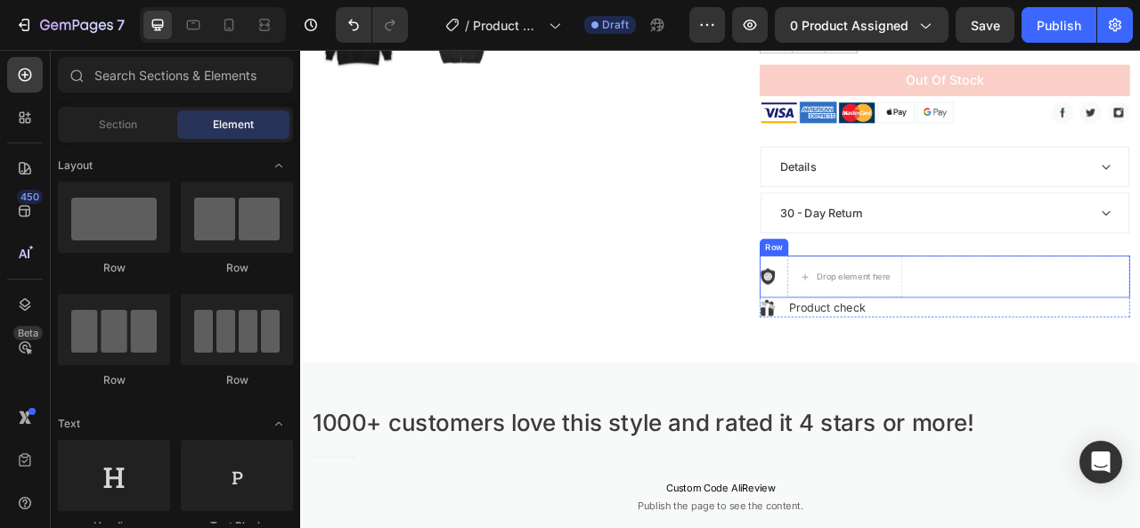
click at [1064, 321] on div "Image Drop element here Row" at bounding box center [1120, 338] width 471 height 53
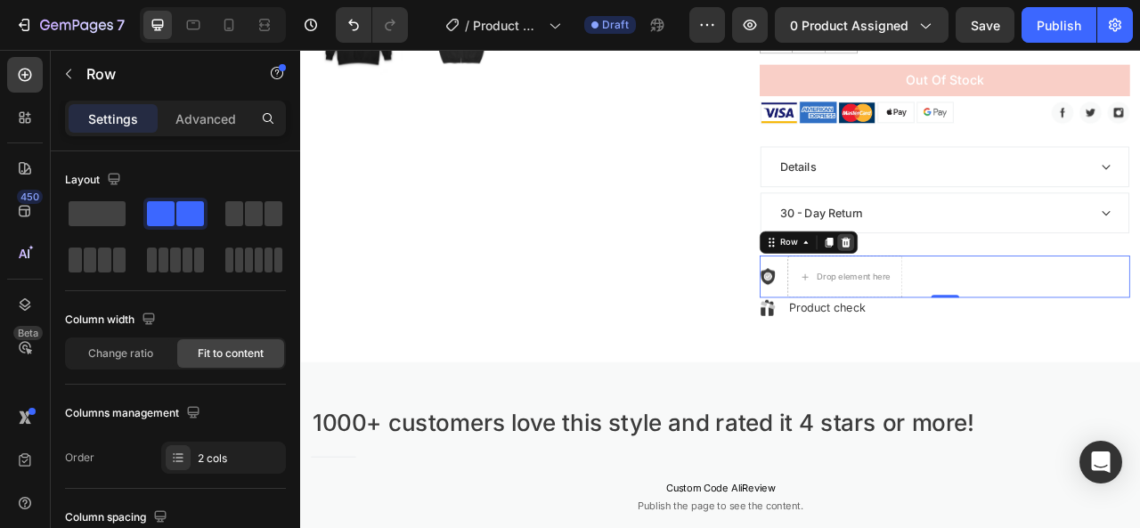
click at [991, 291] on icon at bounding box center [994, 295] width 14 height 14
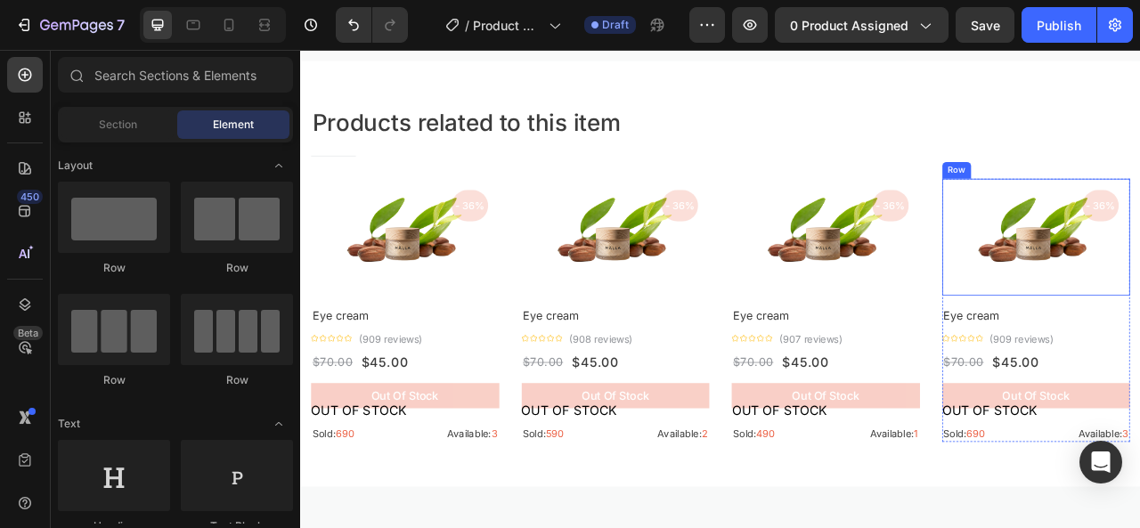
scroll to position [1282, 0]
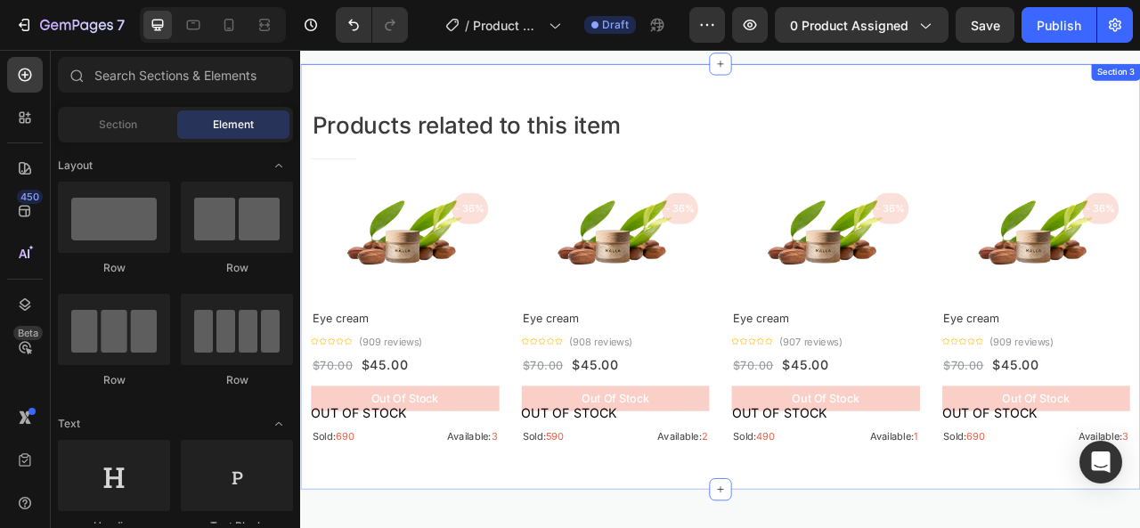
click at [429, 99] on div "Products related to this item Heading Title Line Row Product Images - 36% Produ…" at bounding box center [834, 339] width 1069 height 542
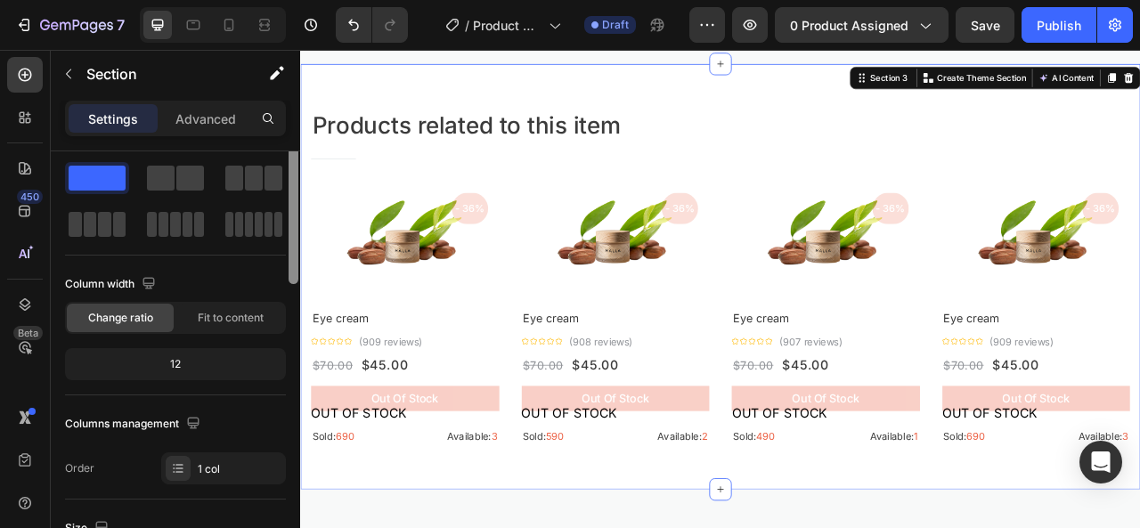
scroll to position [0, 0]
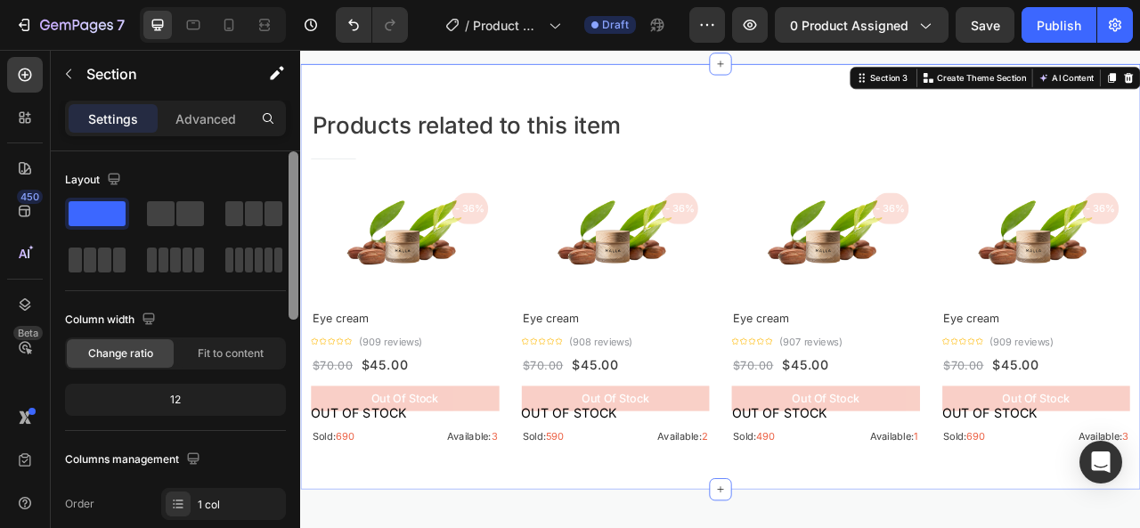
drag, startPoint x: 291, startPoint y: 263, endPoint x: 299, endPoint y: 168, distance: 94.8
click at [299, 167] on div at bounding box center [293, 365] width 13 height 428
click at [493, 265] on div "- 36%" at bounding box center [516, 252] width 46 height 40
click at [404, 286] on img at bounding box center [434, 284] width 240 height 135
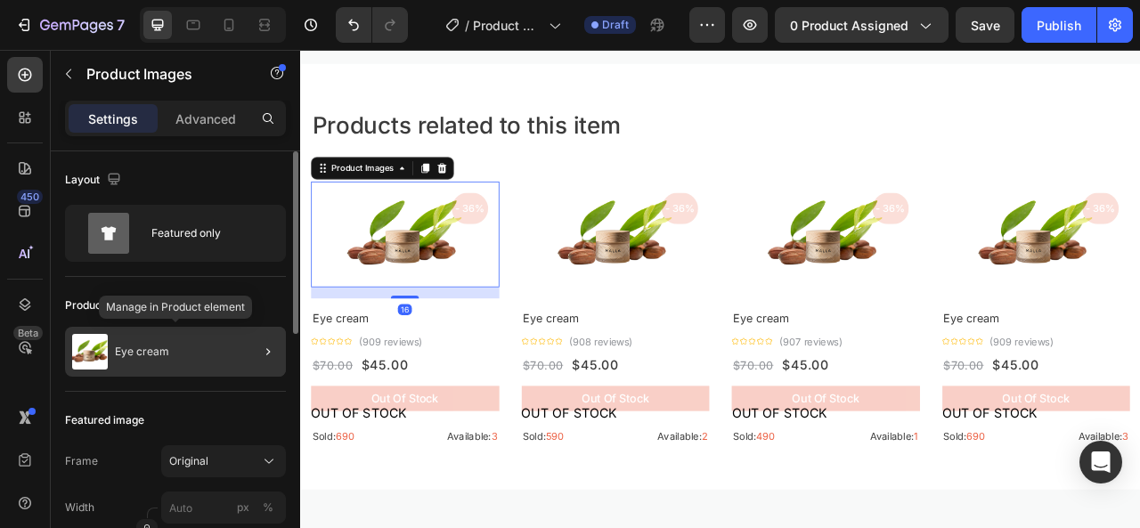
click at [232, 348] on div "Eye cream" at bounding box center [175, 352] width 221 height 50
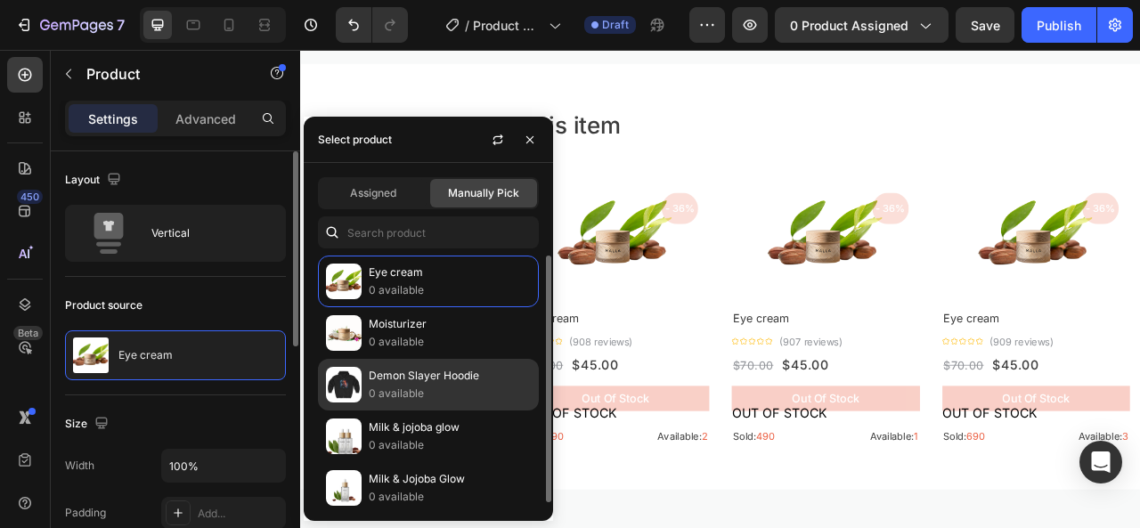
click at [376, 385] on p "0 available" at bounding box center [450, 394] width 162 height 18
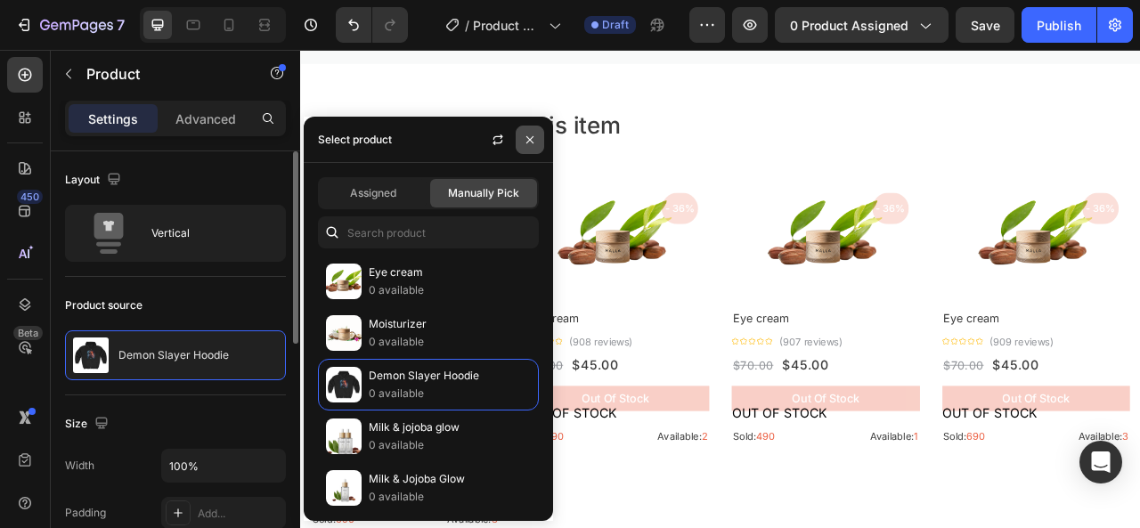
click at [538, 133] on button "button" at bounding box center [530, 140] width 29 height 29
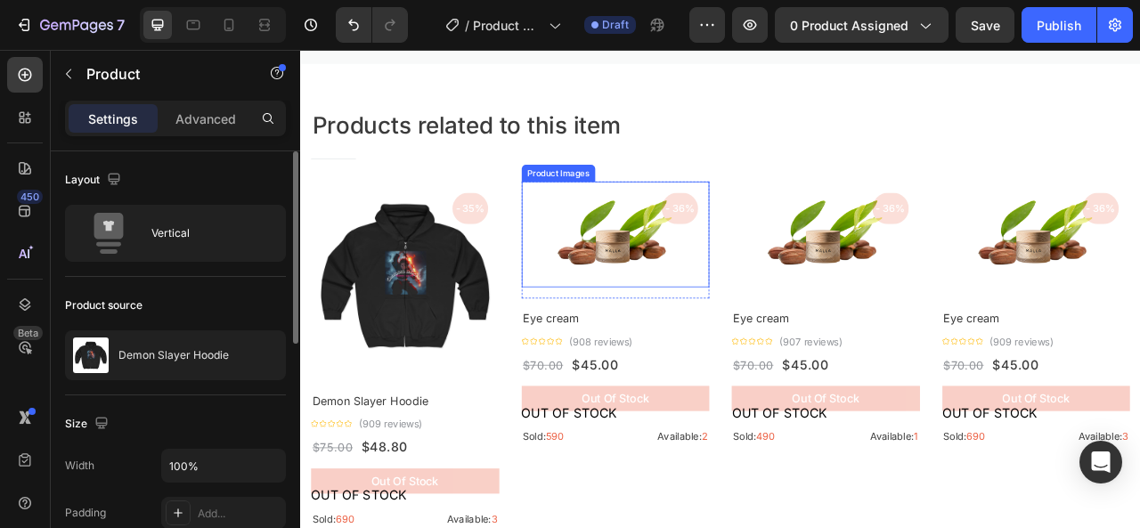
click at [739, 315] on img at bounding box center [702, 284] width 240 height 135
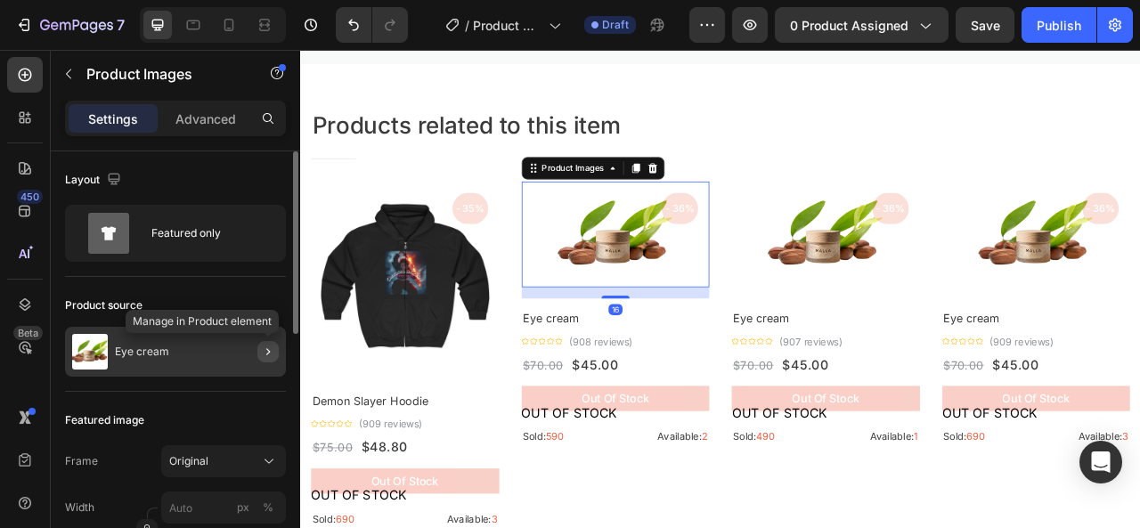
click at [265, 345] on icon "button" at bounding box center [268, 352] width 14 height 14
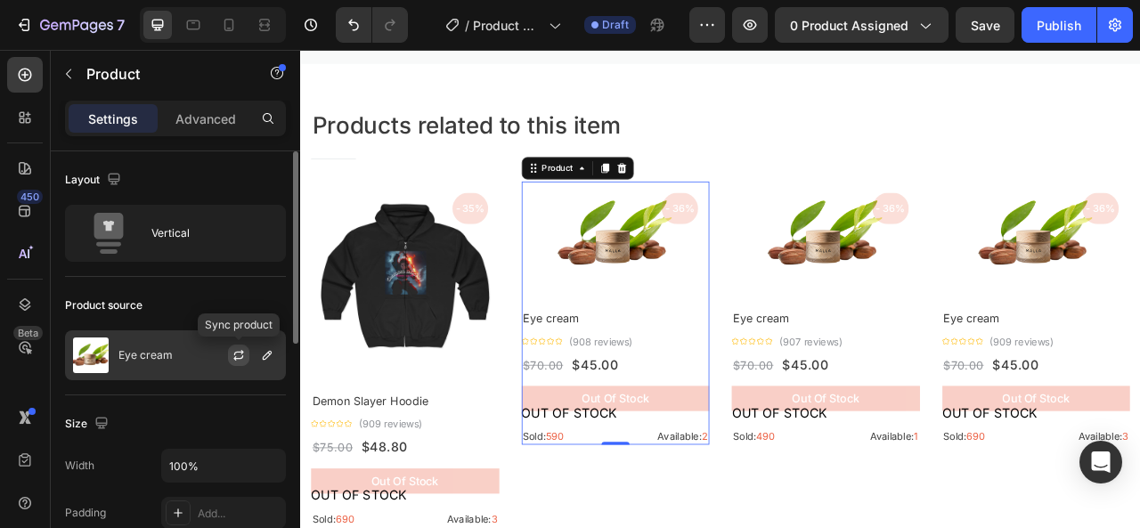
click at [237, 351] on icon "button" at bounding box center [239, 352] width 10 height 5
click at [265, 352] on icon "button" at bounding box center [267, 355] width 14 height 14
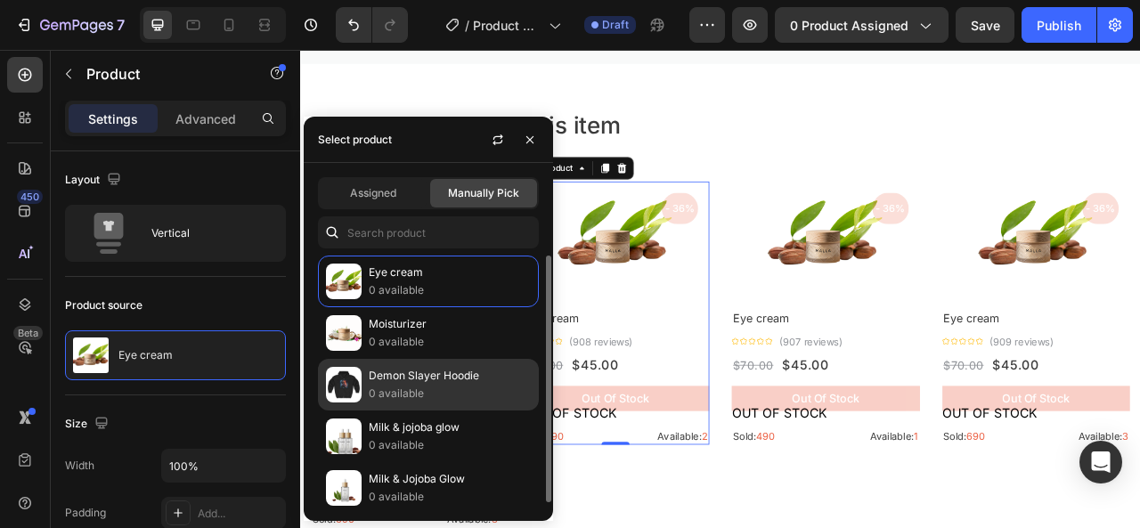
click at [390, 389] on p "0 available" at bounding box center [450, 394] width 162 height 18
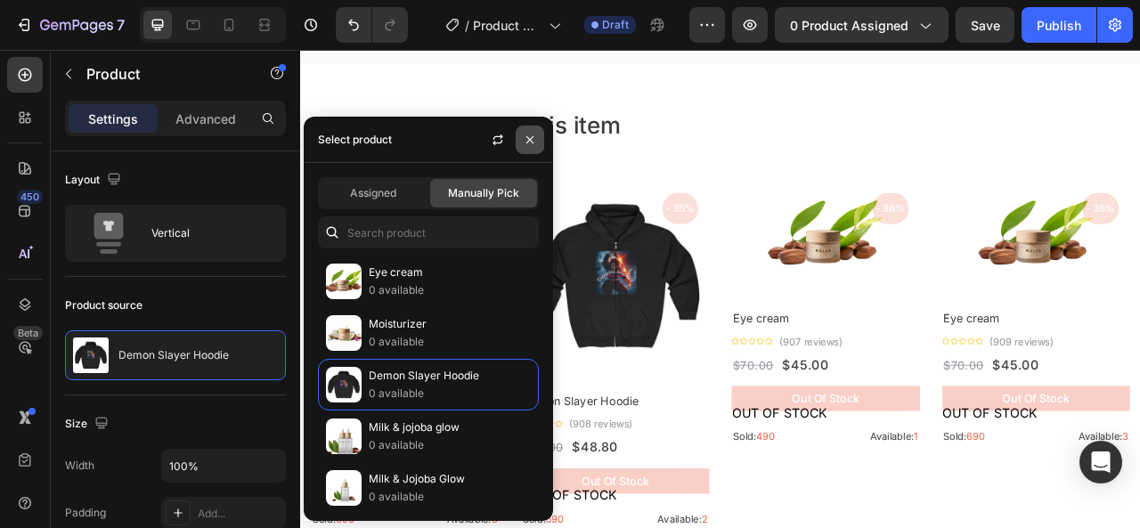
click at [536, 133] on icon "button" at bounding box center [530, 140] width 14 height 14
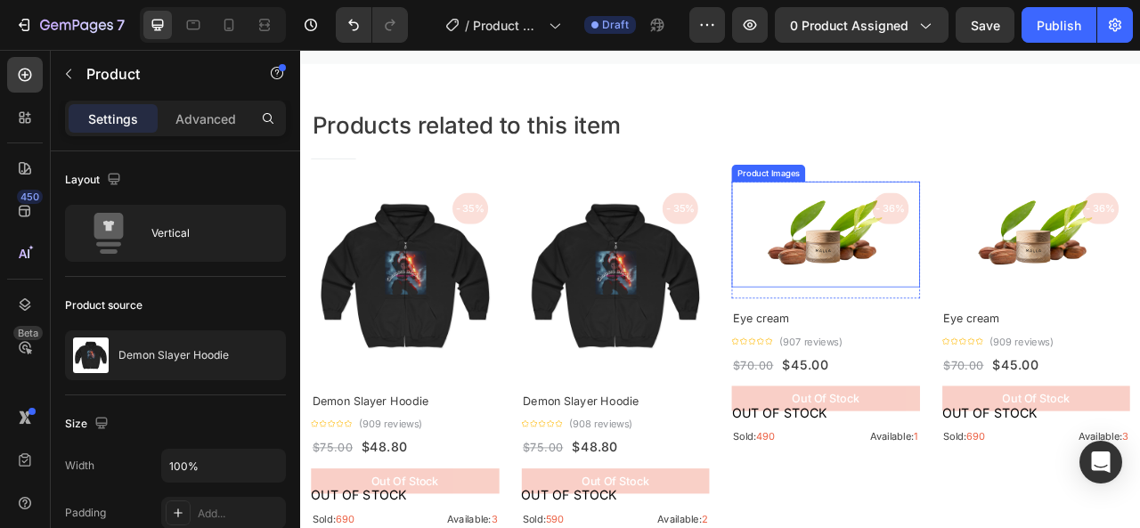
click at [961, 314] on img at bounding box center [969, 284] width 240 height 135
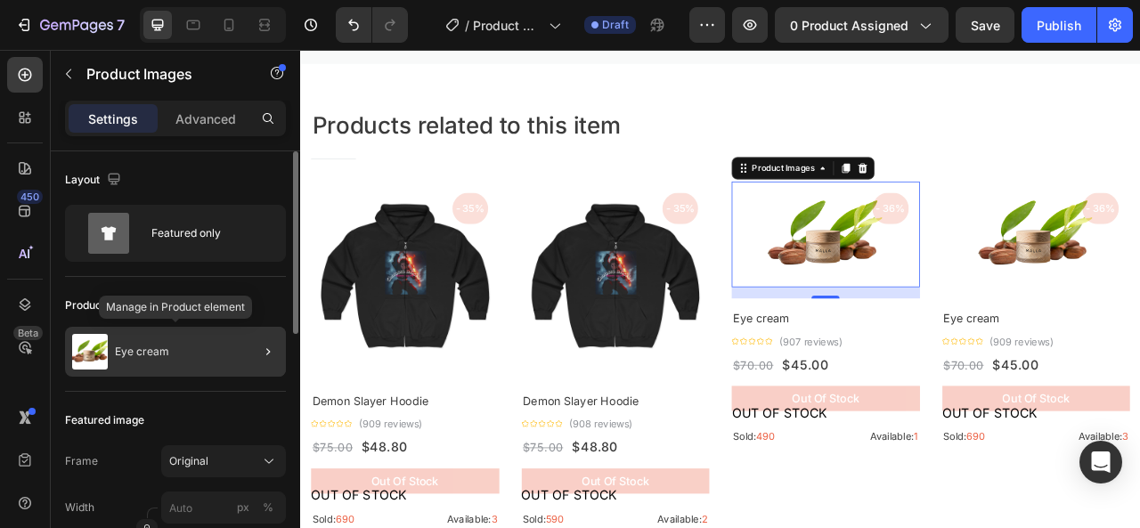
click at [222, 354] on div "Eye cream" at bounding box center [175, 352] width 221 height 50
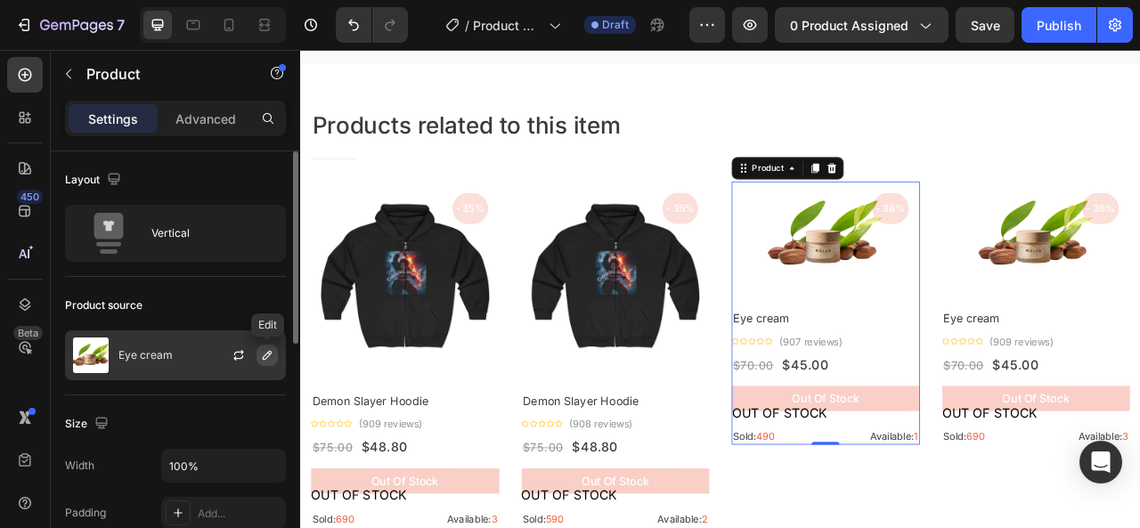
click at [264, 353] on icon "button" at bounding box center [267, 355] width 14 height 14
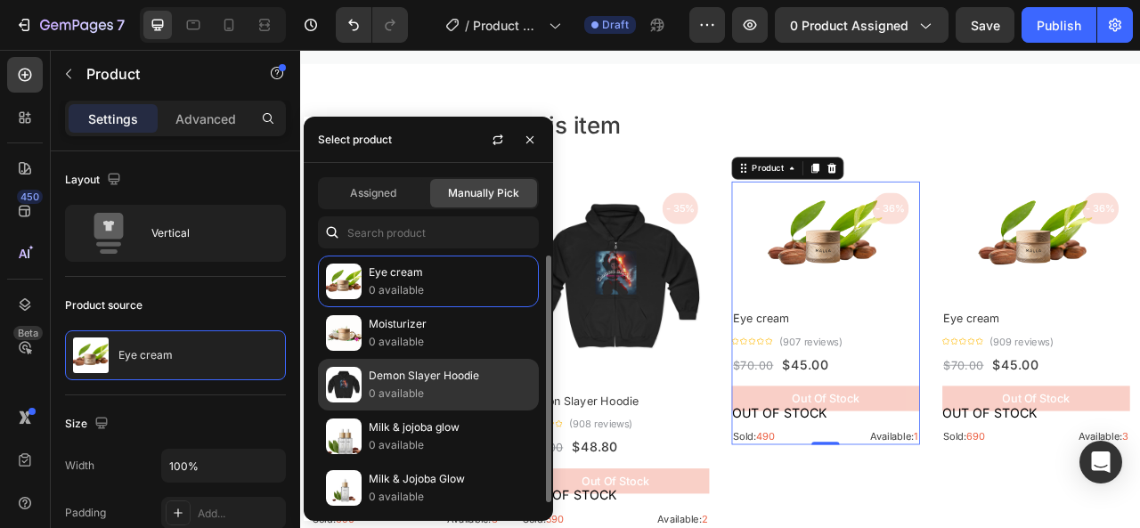
click at [387, 373] on p "Demon Slayer Hoodie" at bounding box center [450, 376] width 162 height 18
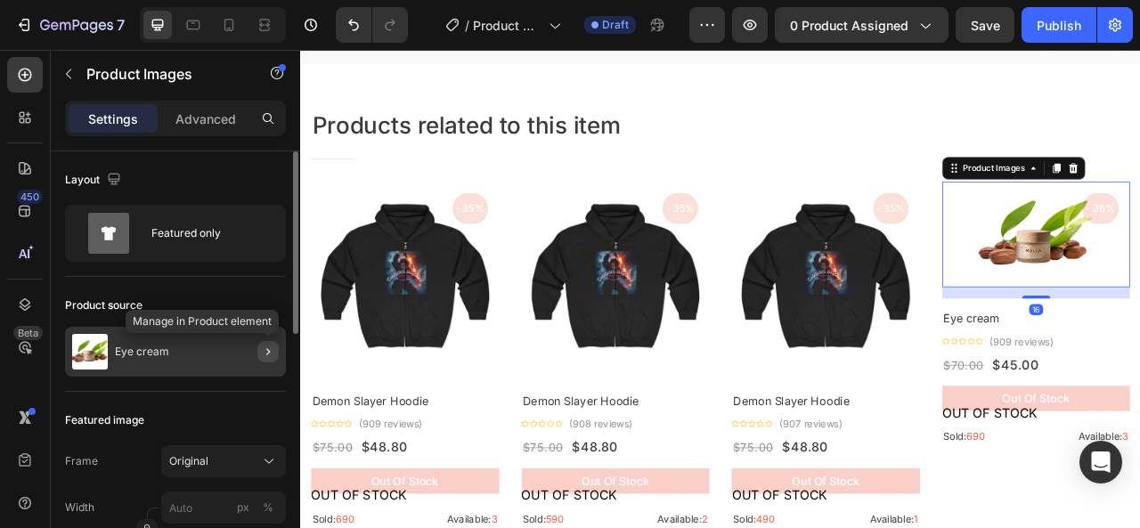
click at [267, 347] on icon "button" at bounding box center [268, 352] width 14 height 14
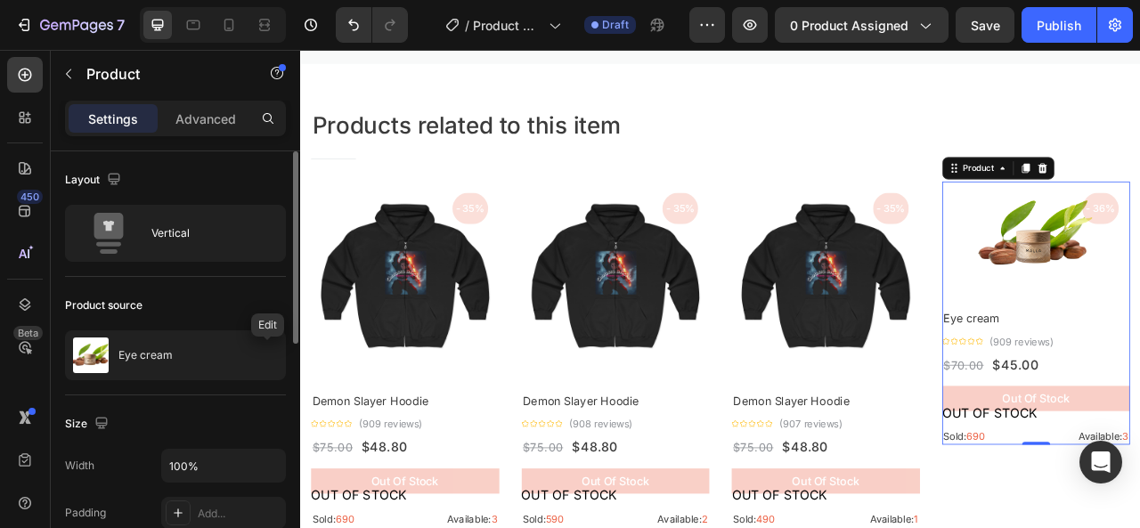
click at [0, 0] on icon "button" at bounding box center [0, 0] width 0 height 0
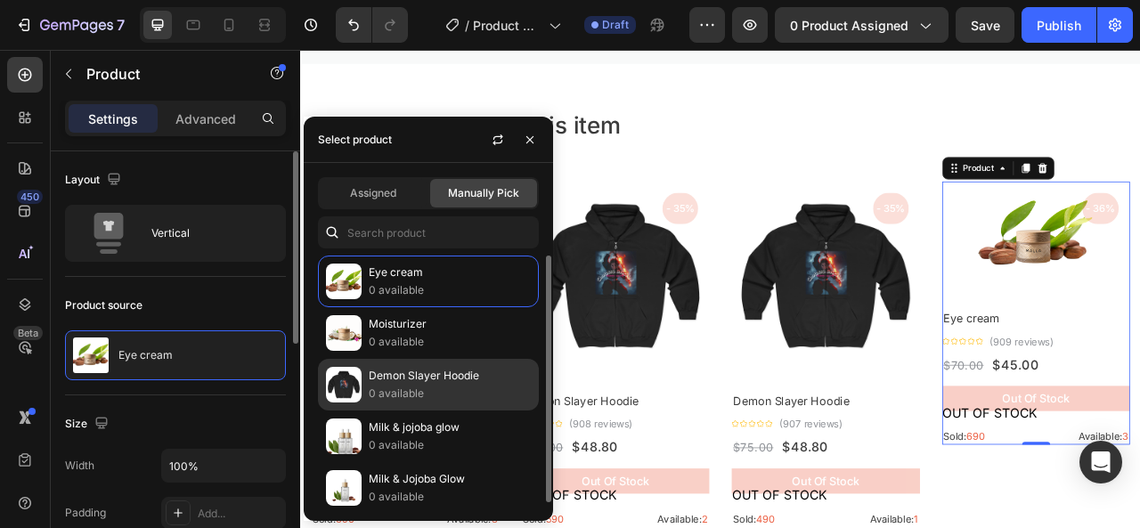
click at [353, 387] on img at bounding box center [344, 385] width 36 height 36
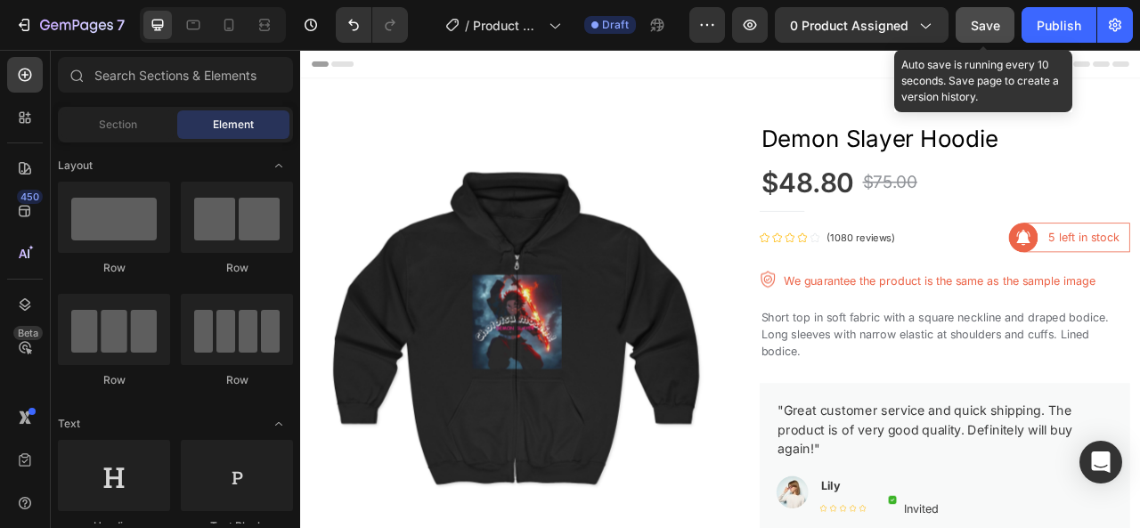
click at [980, 24] on span "Save" at bounding box center [985, 25] width 29 height 15
